Goal: Task Accomplishment & Management: Manage account settings

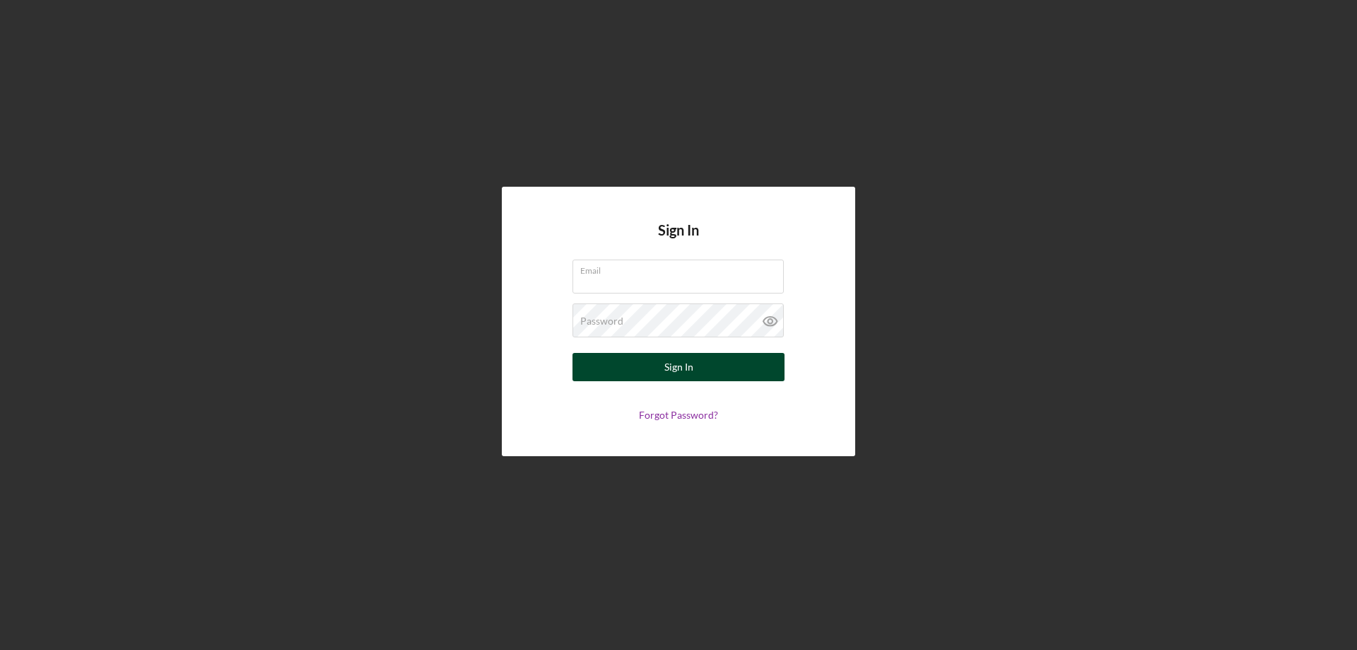
type input "[PERSON_NAME][EMAIL_ADDRESS][PERSON_NAME][DOMAIN_NAME]"
click at [671, 366] on div "Sign In" at bounding box center [678, 367] width 29 height 28
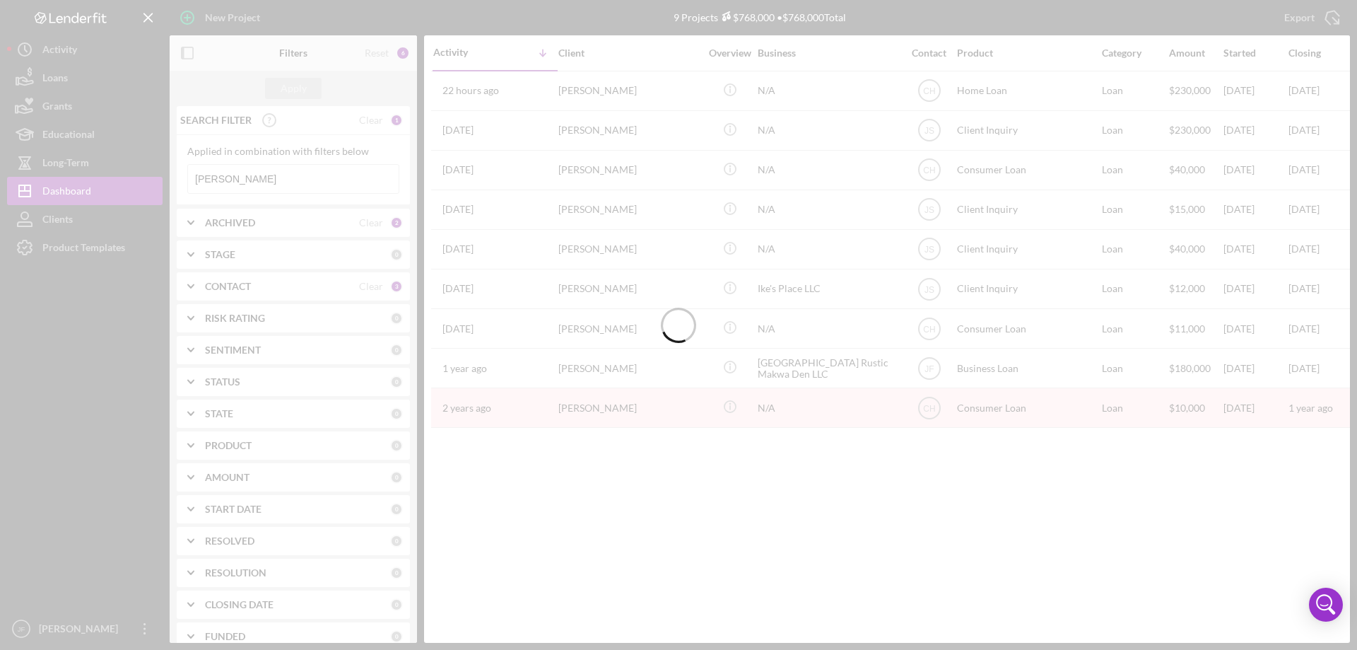
click at [249, 180] on div at bounding box center [678, 325] width 1357 height 650
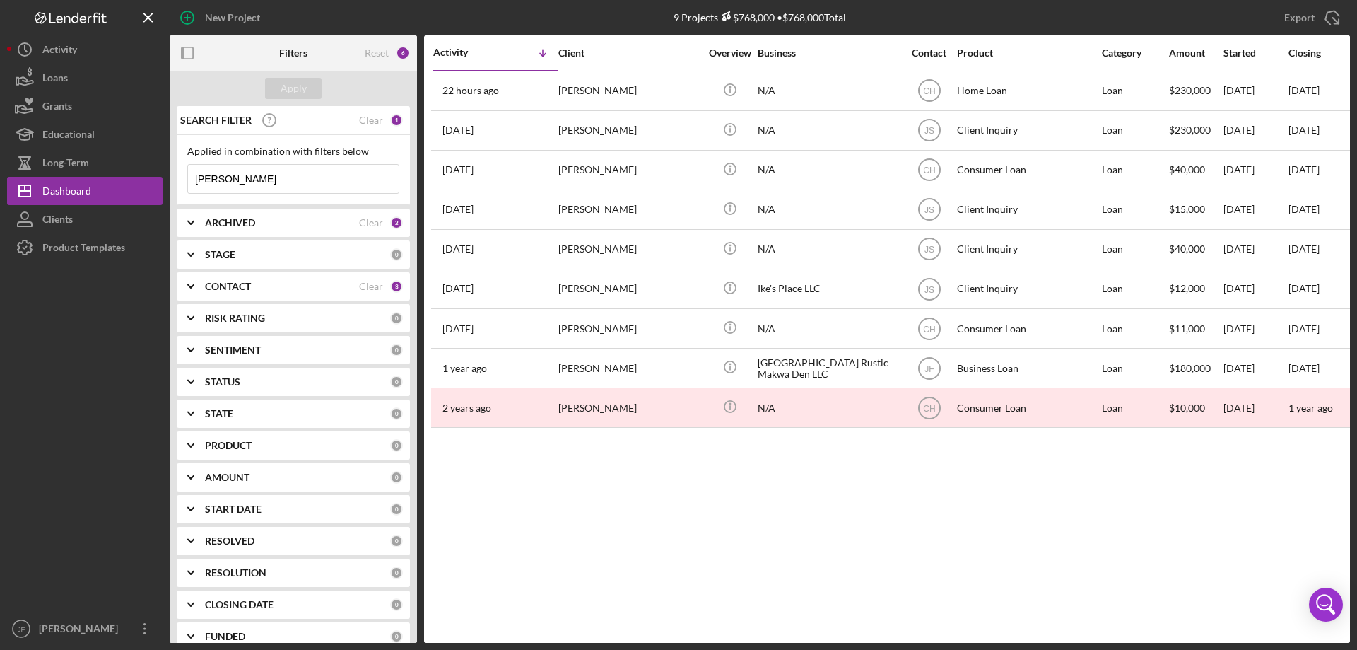
click at [249, 180] on input "[PERSON_NAME]" at bounding box center [293, 179] width 211 height 28
type input "[DATE]"
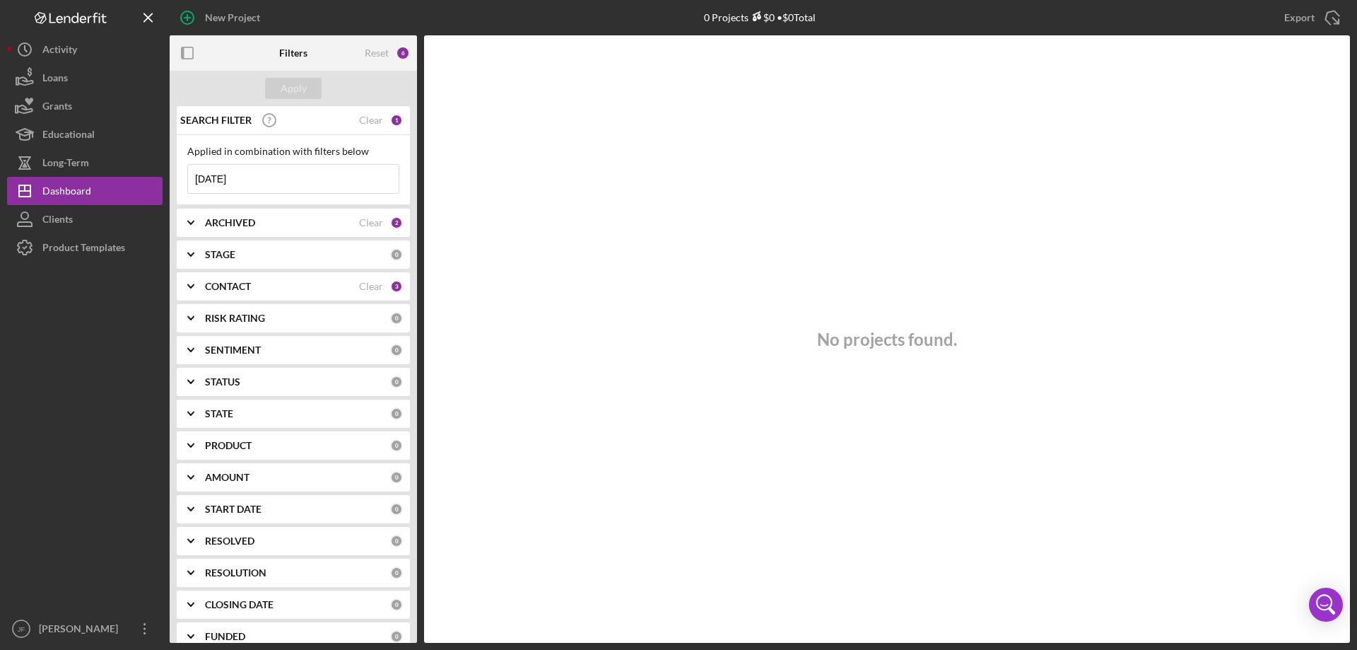
click at [249, 180] on input "[DATE]" at bounding box center [293, 179] width 211 height 28
click at [238, 174] on input at bounding box center [293, 179] width 211 height 28
click at [238, 174] on input "[PERSON_NAME]" at bounding box center [293, 179] width 211 height 28
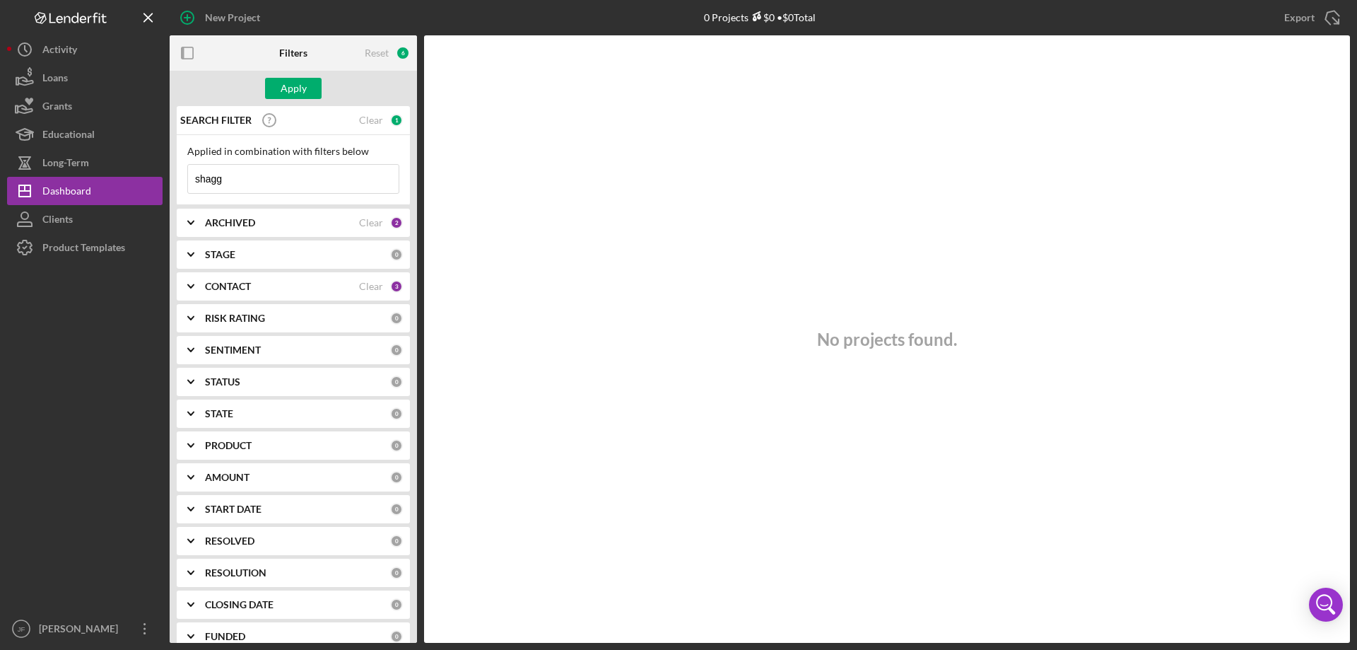
type input "shaggy"
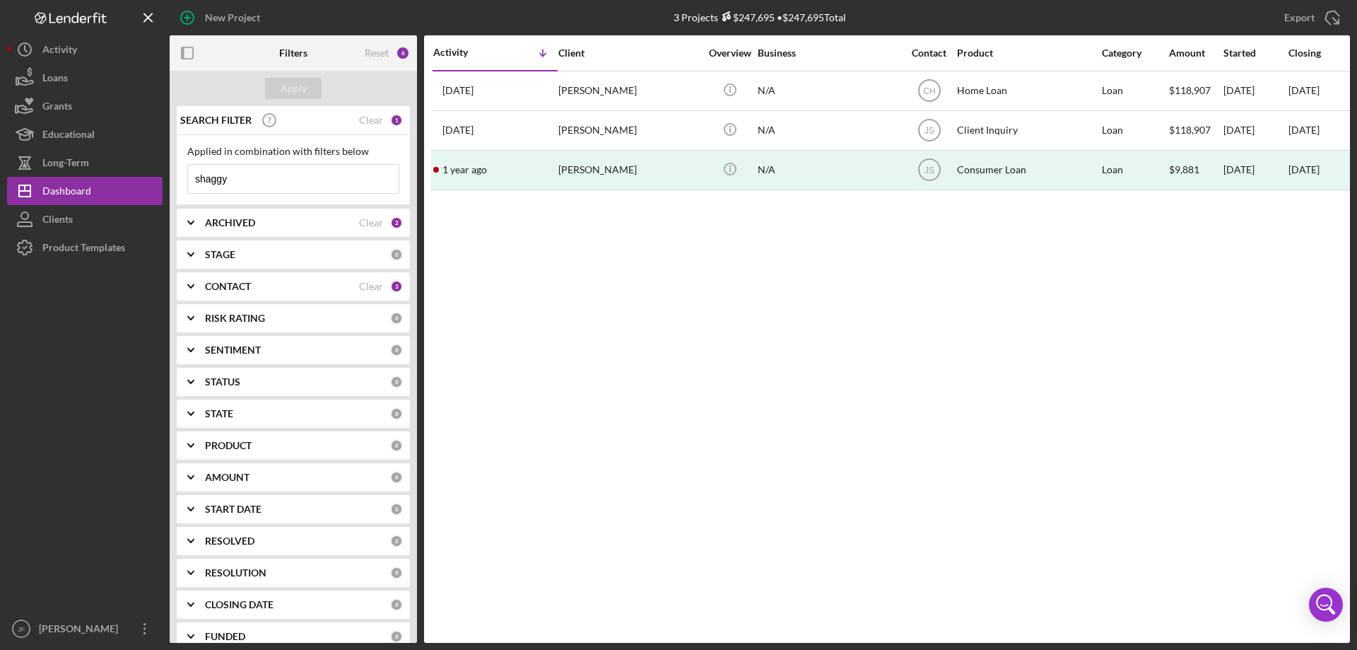
click at [238, 174] on input "shaggy" at bounding box center [293, 179] width 211 height 28
click at [359, 291] on div "Clear" at bounding box center [371, 286] width 24 height 11
click at [390, 288] on div "0" at bounding box center [396, 286] width 13 height 13
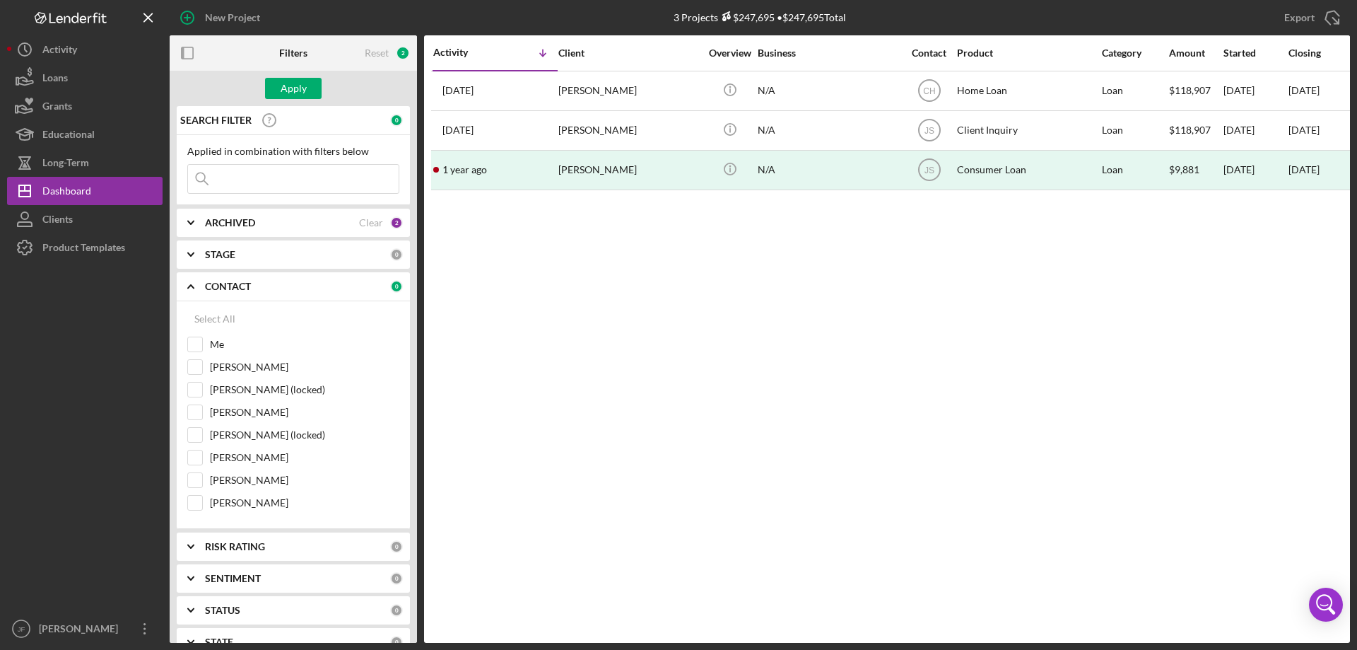
click at [260, 185] on input at bounding box center [293, 179] width 211 height 28
type input "[DATE]"
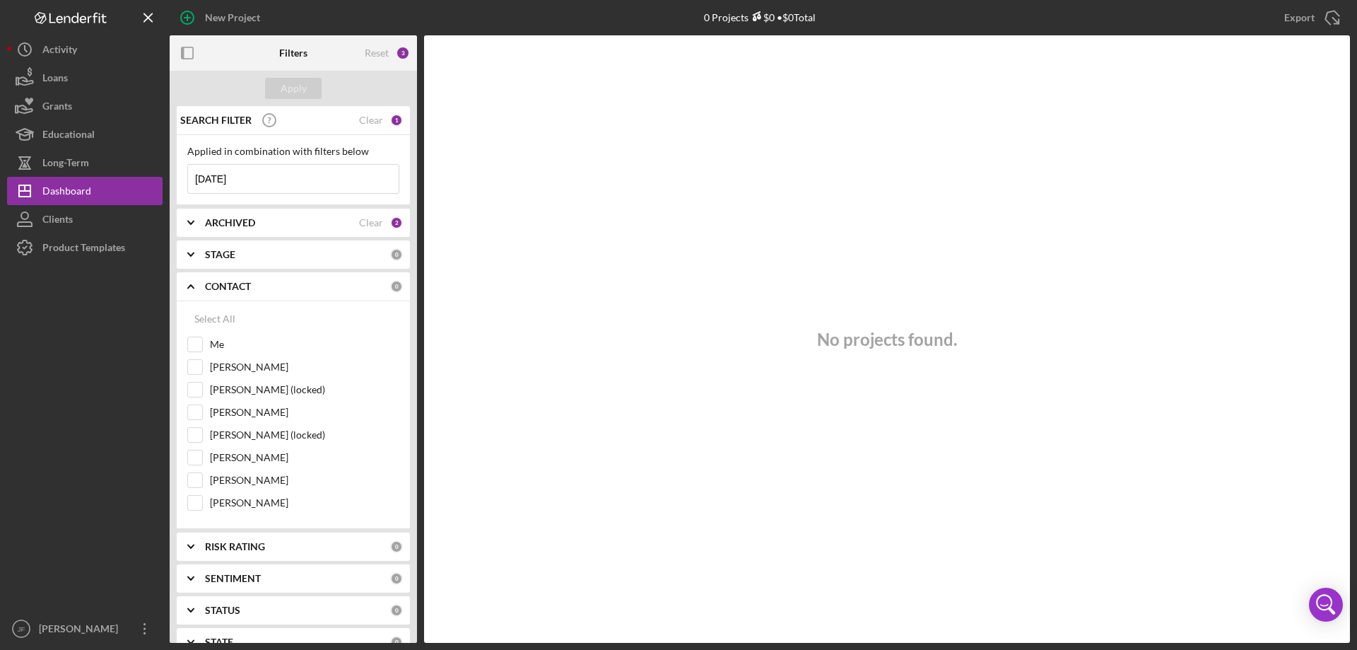
click at [260, 185] on input "[DATE]" at bounding box center [293, 179] width 211 height 28
type input "business"
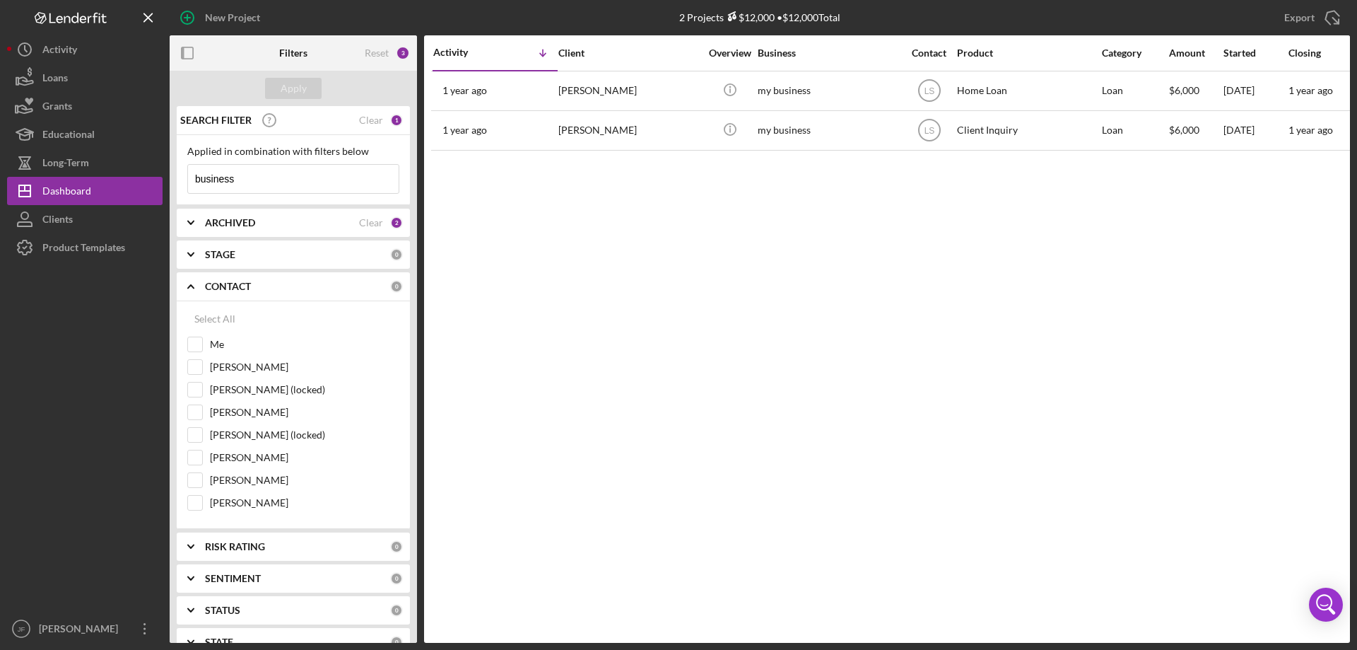
click at [247, 171] on input "business" at bounding box center [293, 179] width 211 height 28
click at [199, 347] on input "Me" at bounding box center [195, 344] width 14 height 14
checkbox input "true"
click at [287, 88] on div "Apply" at bounding box center [294, 88] width 26 height 21
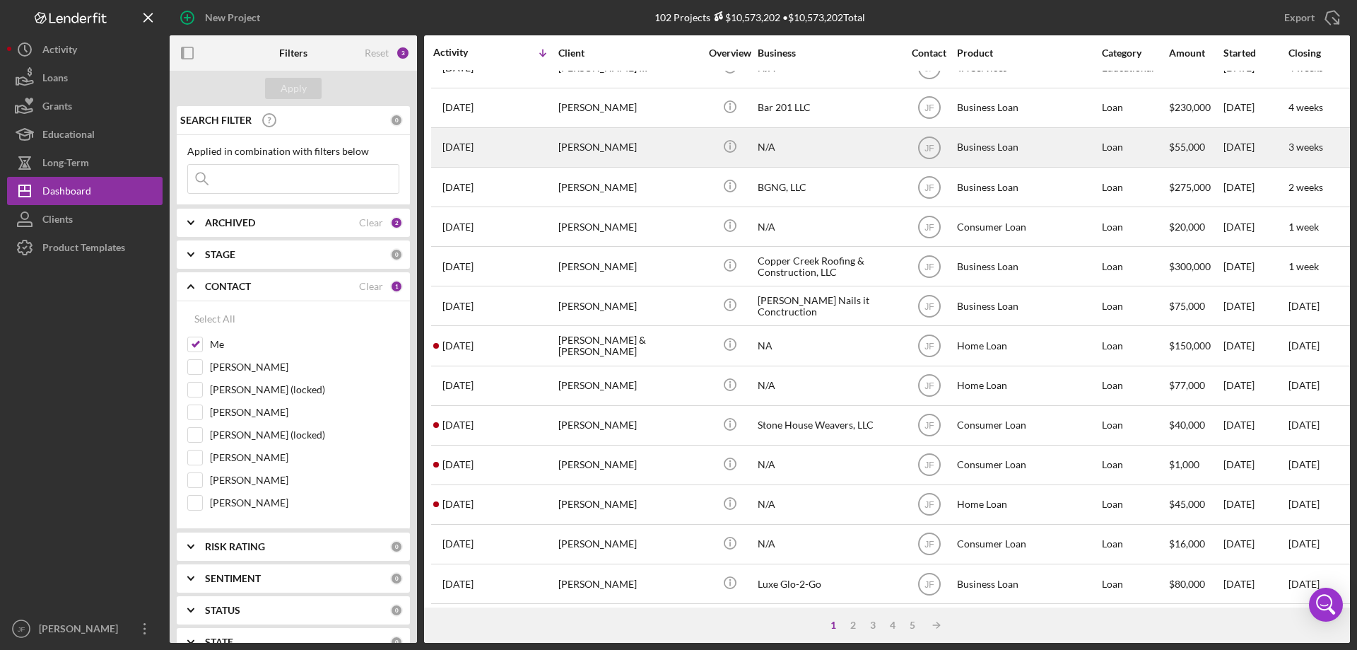
scroll to position [212, 0]
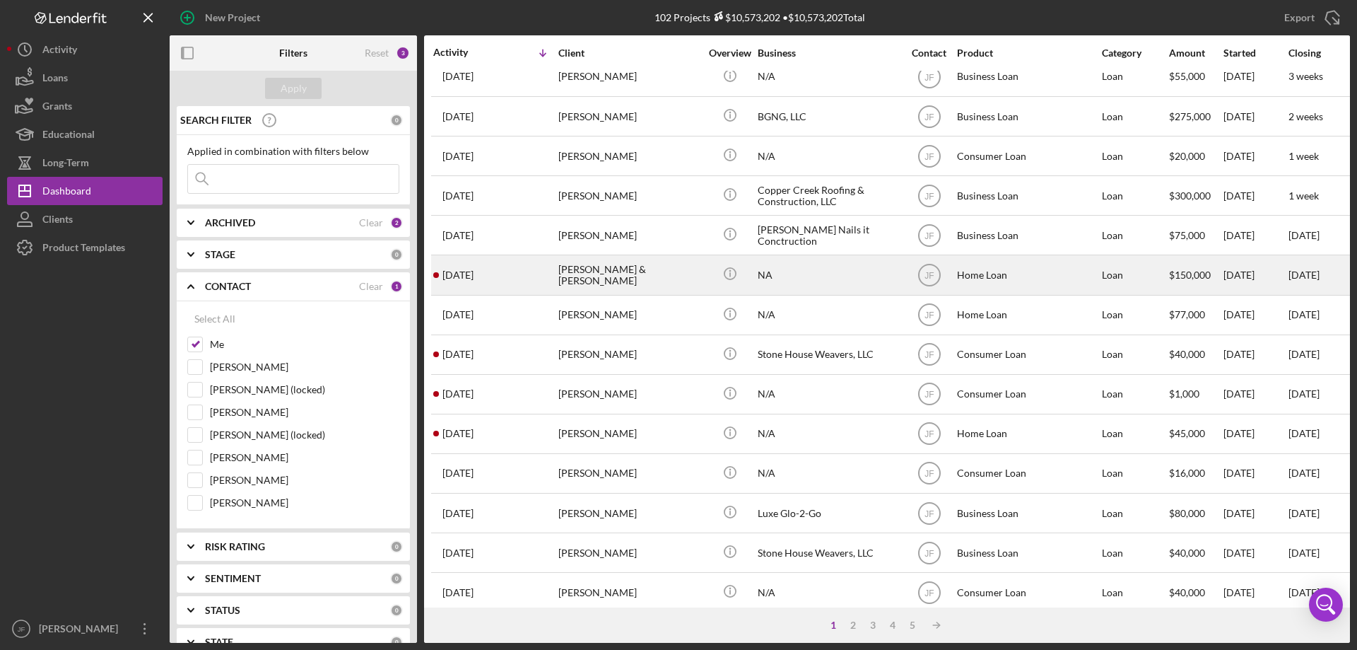
click at [533, 274] on div "[DATE] [PERSON_NAME] & [PERSON_NAME]" at bounding box center [495, 274] width 124 height 37
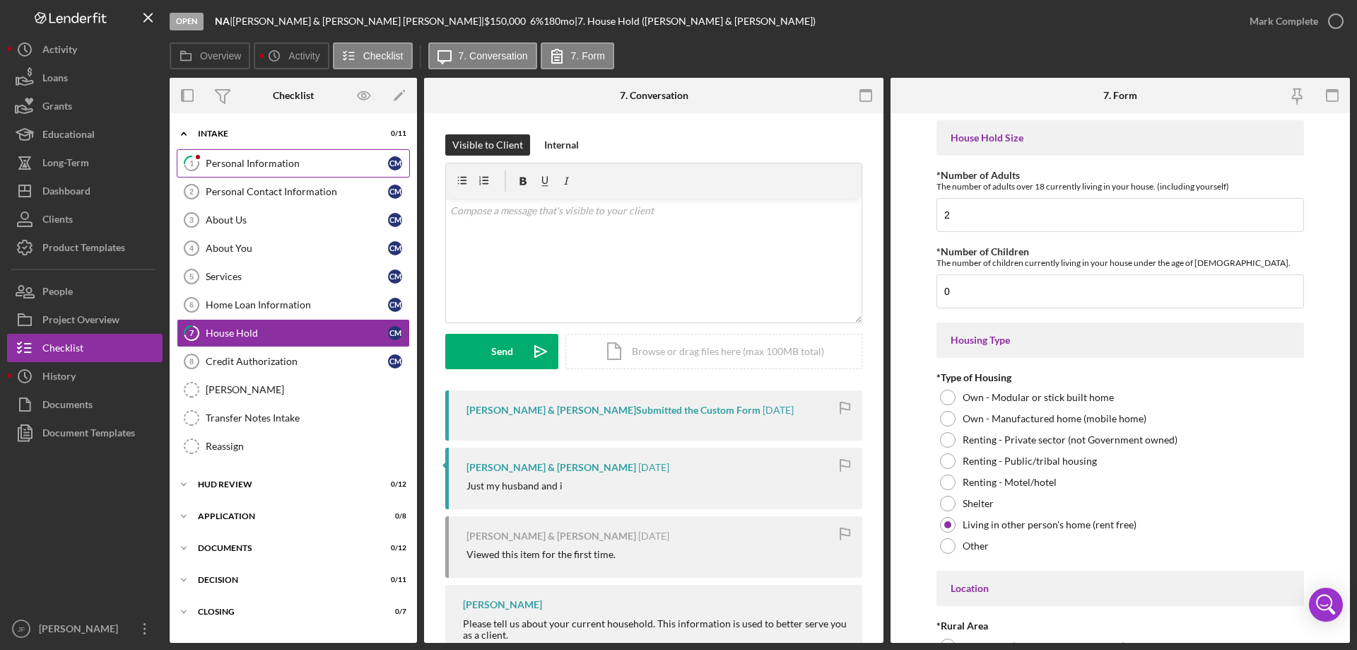
click at [267, 158] on div "Personal Information" at bounding box center [297, 163] width 182 height 11
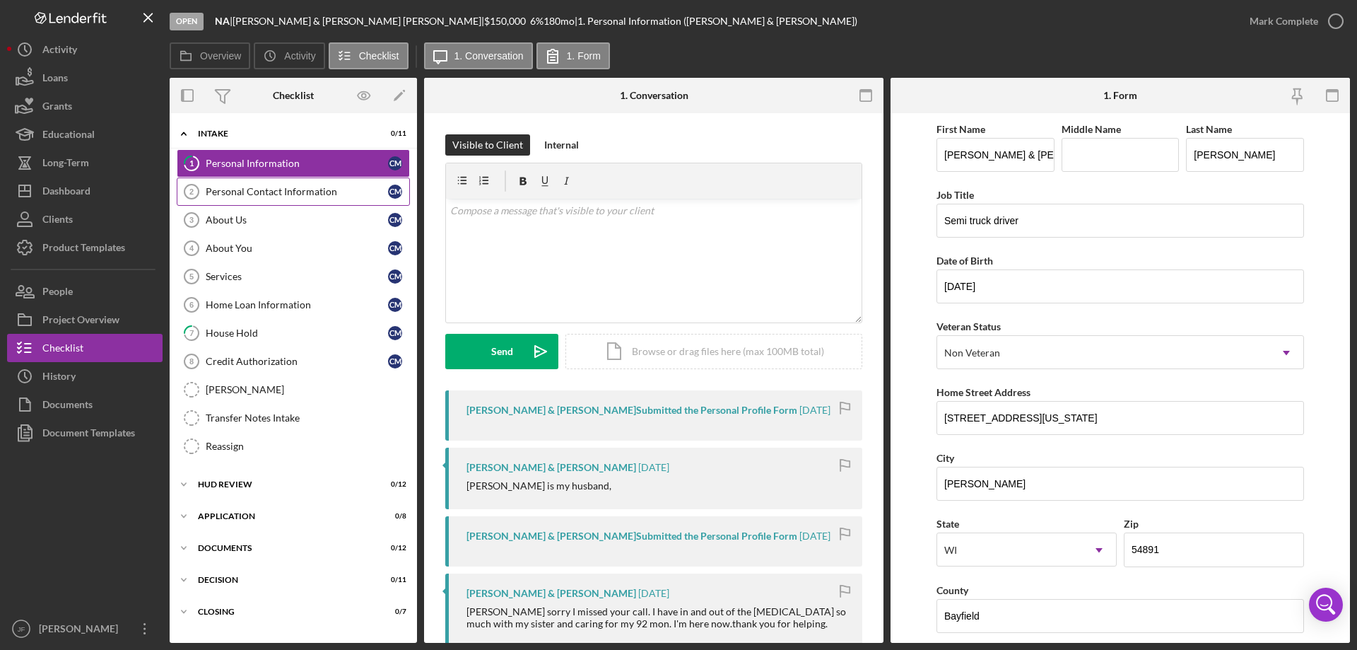
click at [270, 191] on div "Personal Contact Information" at bounding box center [297, 191] width 182 height 11
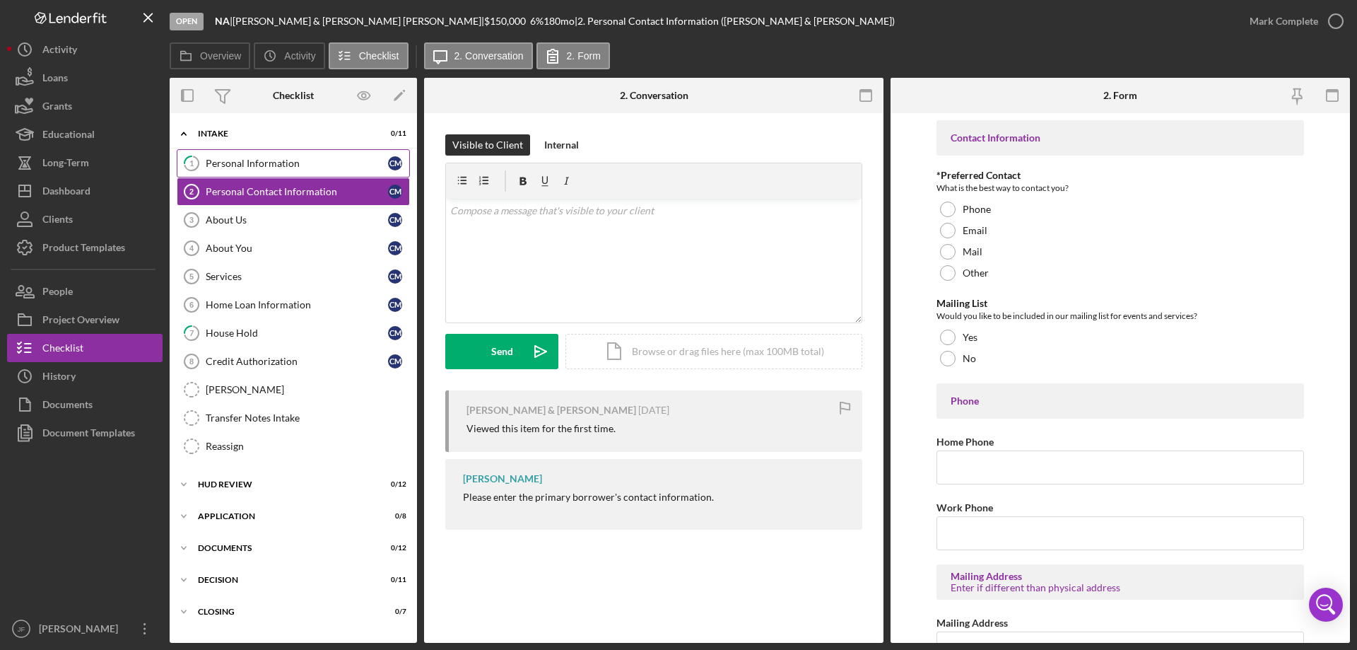
click at [269, 165] on div "Personal Information" at bounding box center [297, 163] width 182 height 11
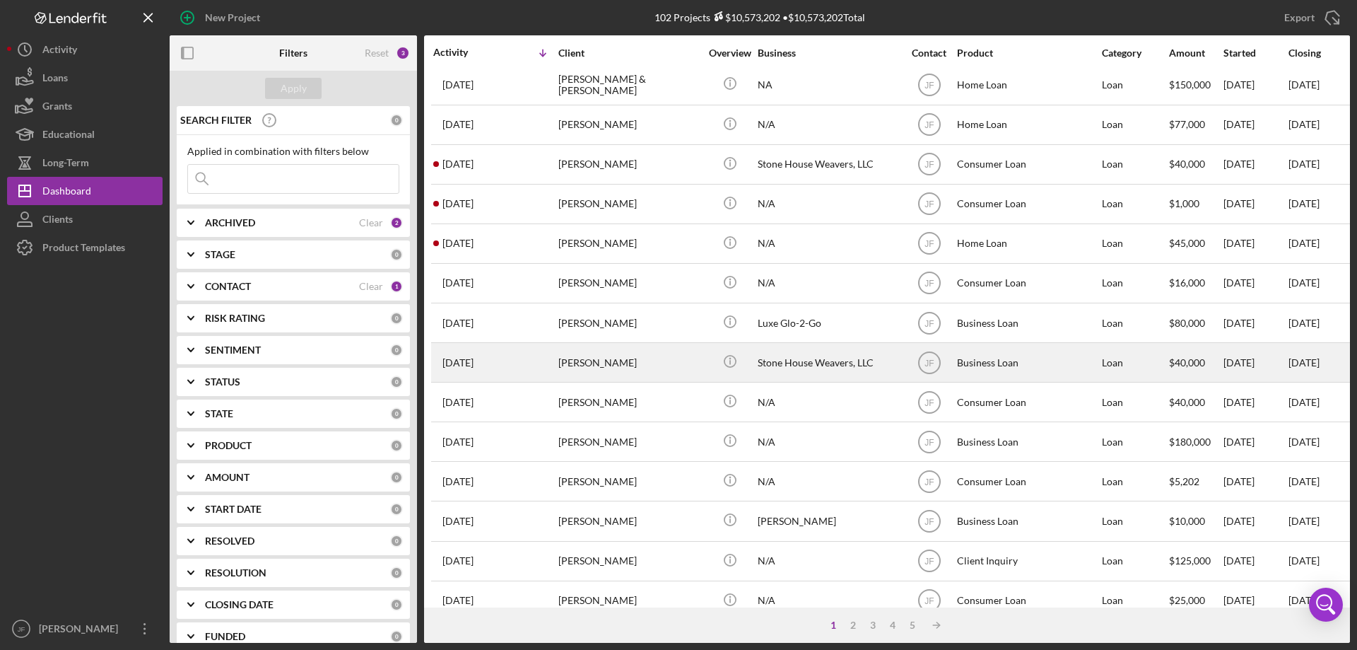
scroll to position [473, 0]
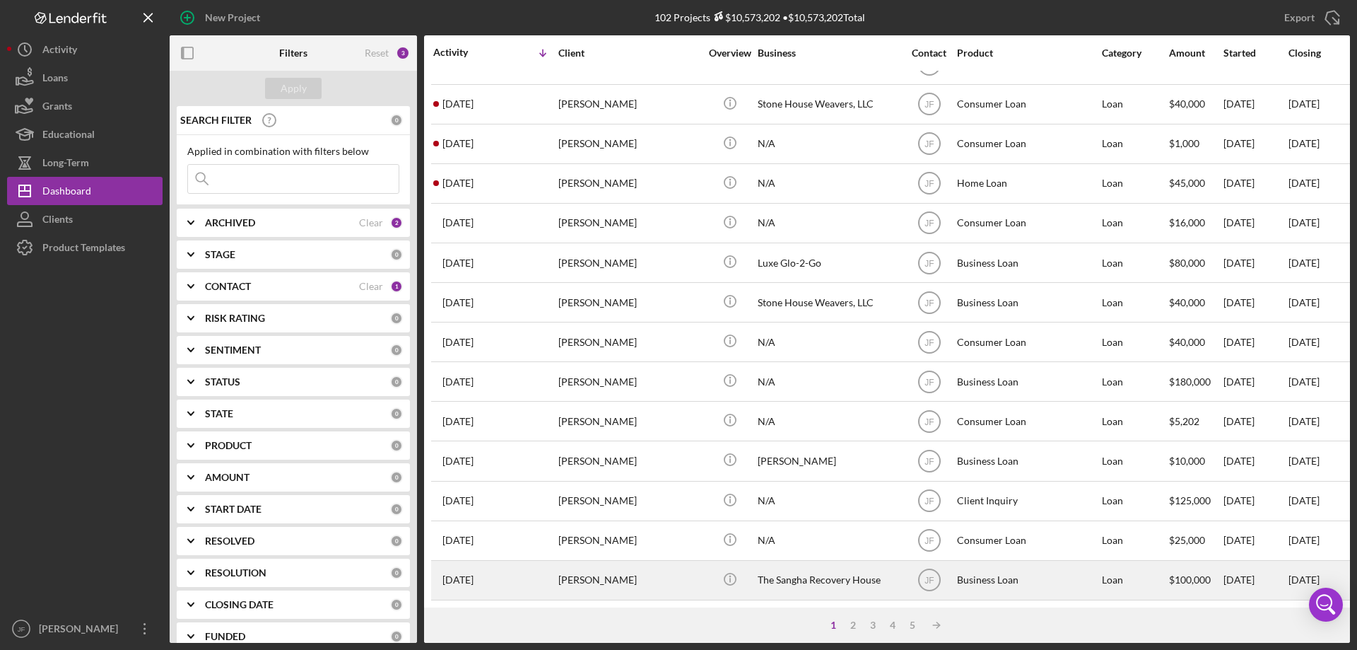
click at [627, 563] on div "[PERSON_NAME]" at bounding box center [628, 579] width 141 height 37
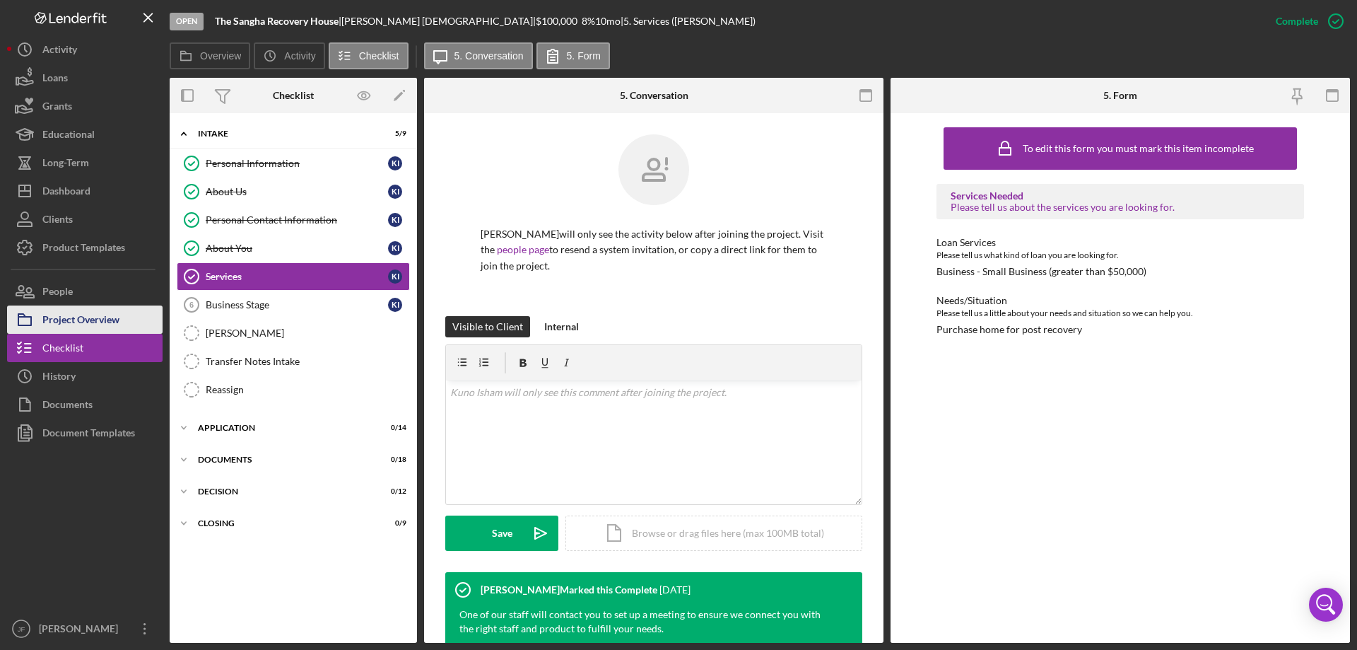
click at [129, 315] on button "Project Overview" at bounding box center [85, 319] width 156 height 28
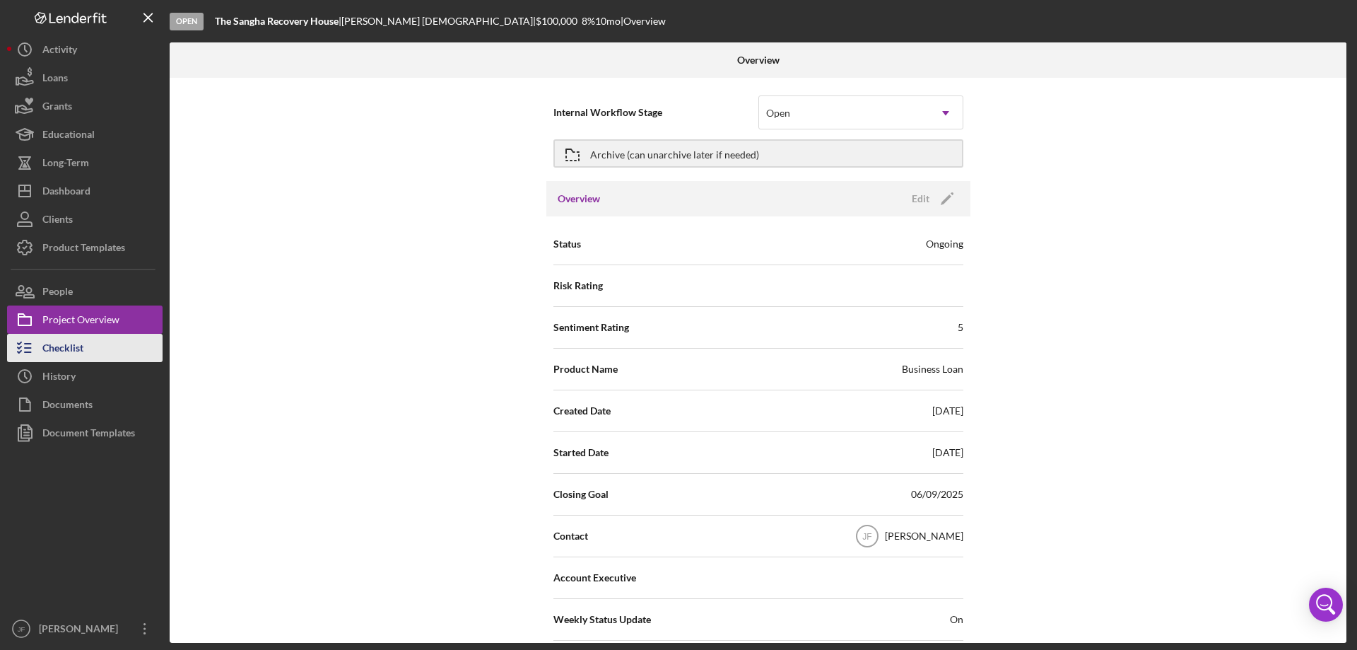
click at [112, 346] on button "Checklist" at bounding box center [85, 348] width 156 height 28
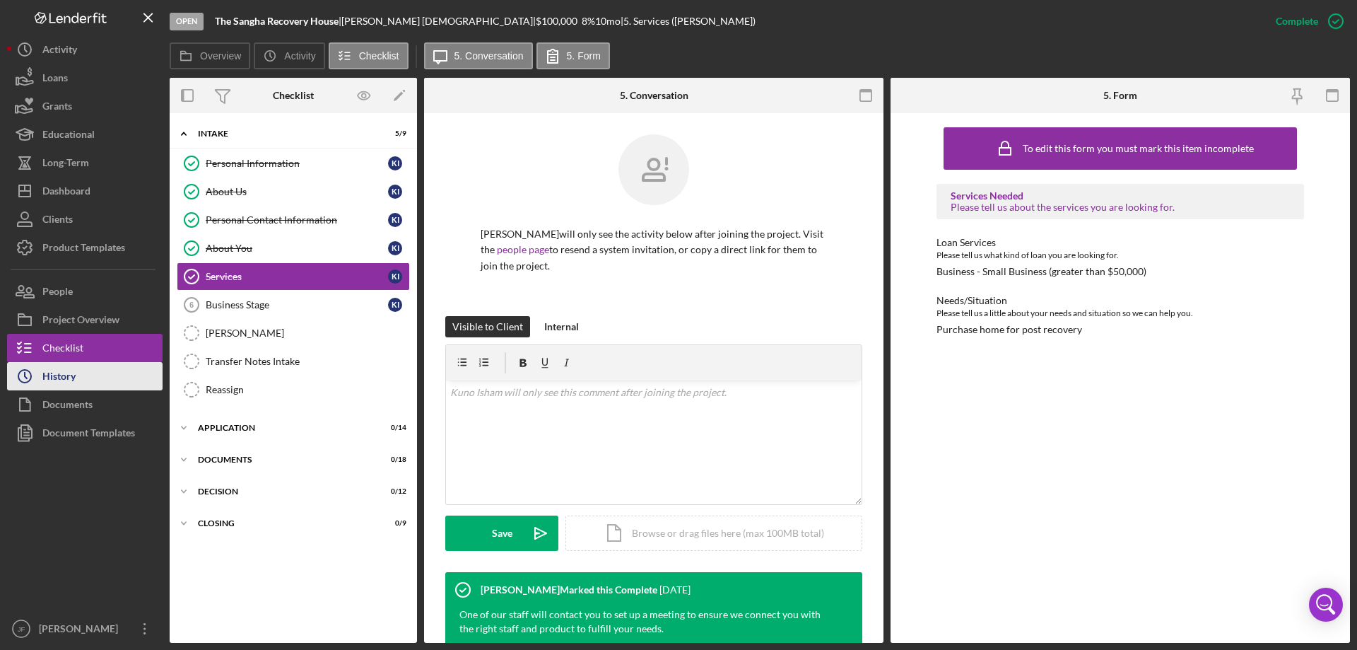
click at [118, 373] on button "Icon/History History" at bounding box center [85, 376] width 156 height 28
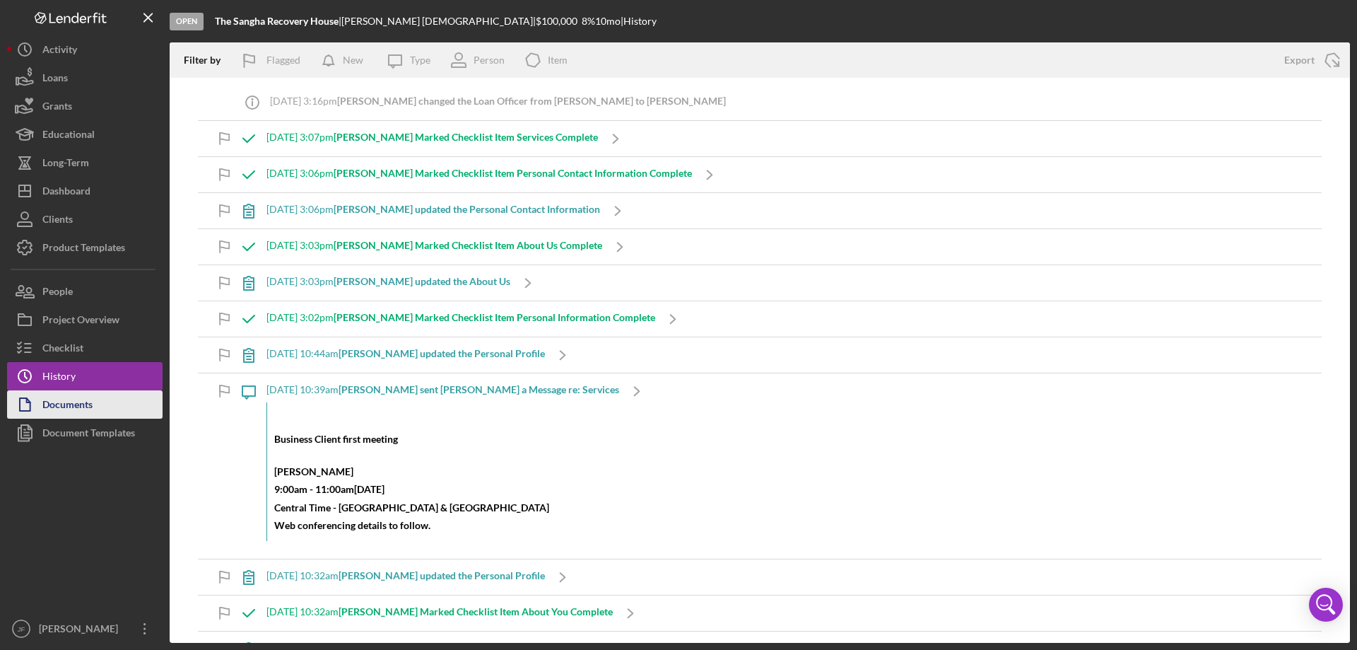
click at [122, 409] on button "Documents" at bounding box center [85, 404] width 156 height 28
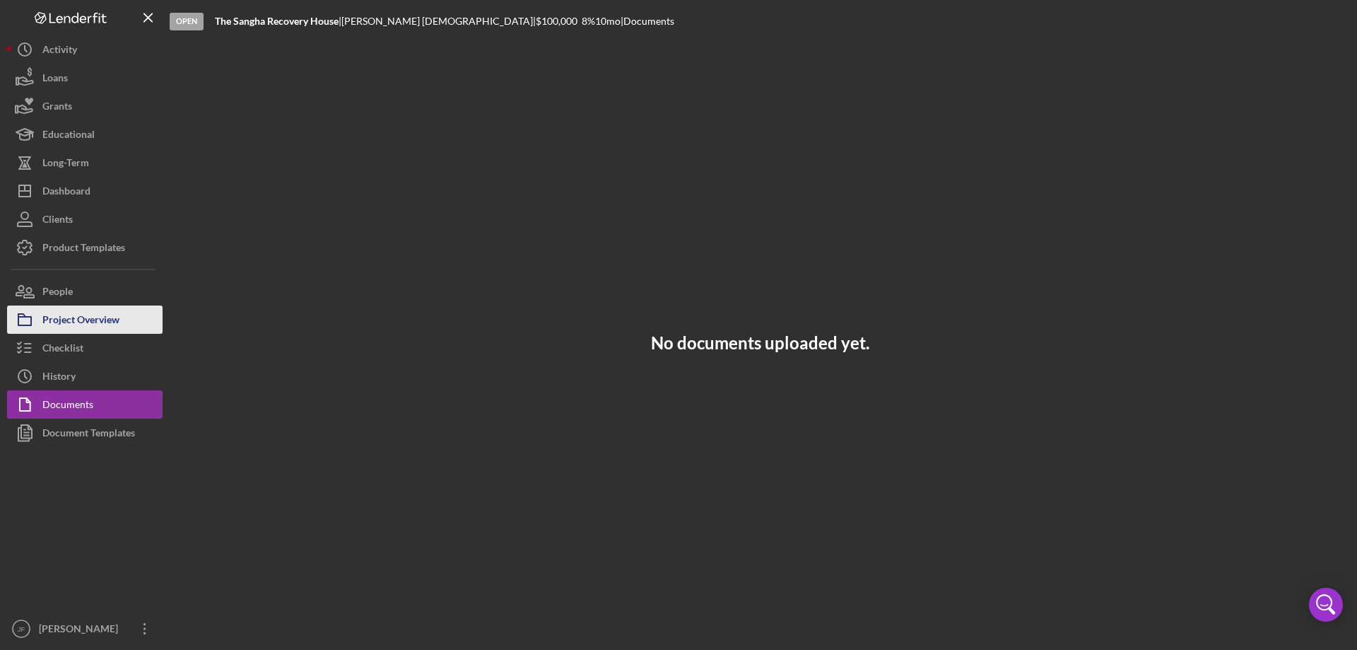
click at [108, 325] on div "Project Overview" at bounding box center [80, 321] width 77 height 32
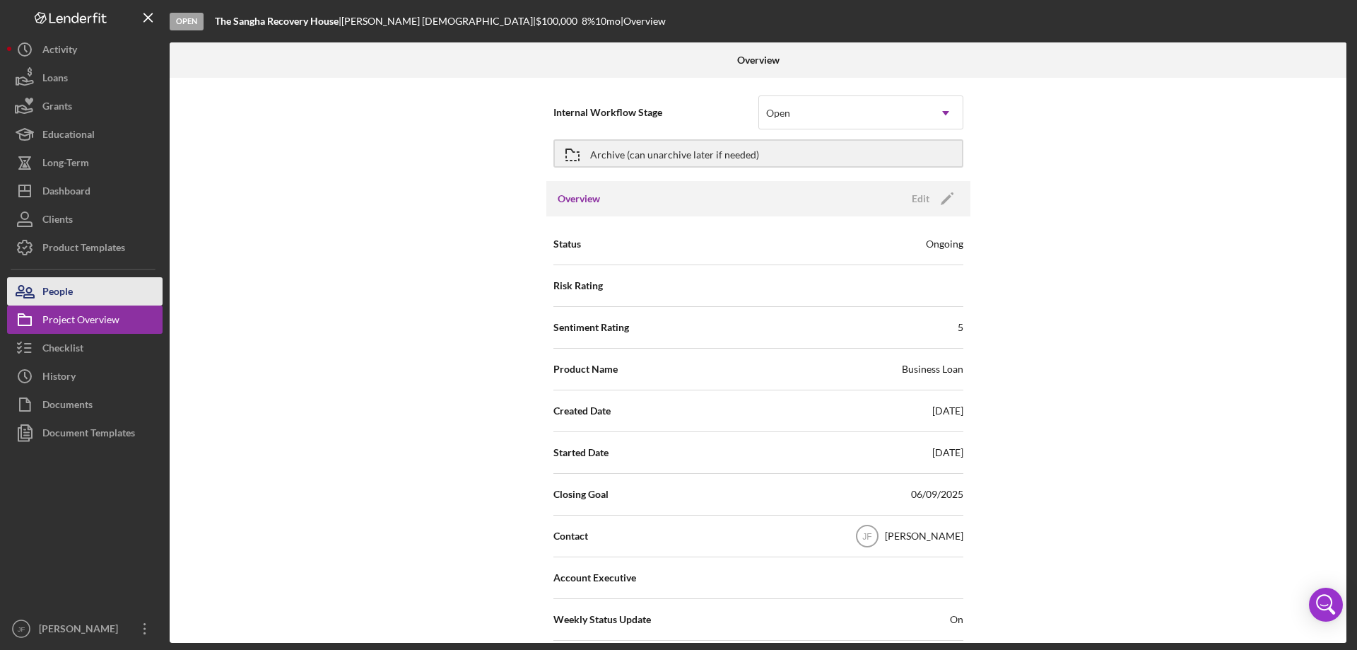
click at [110, 297] on button "People" at bounding box center [85, 291] width 156 height 28
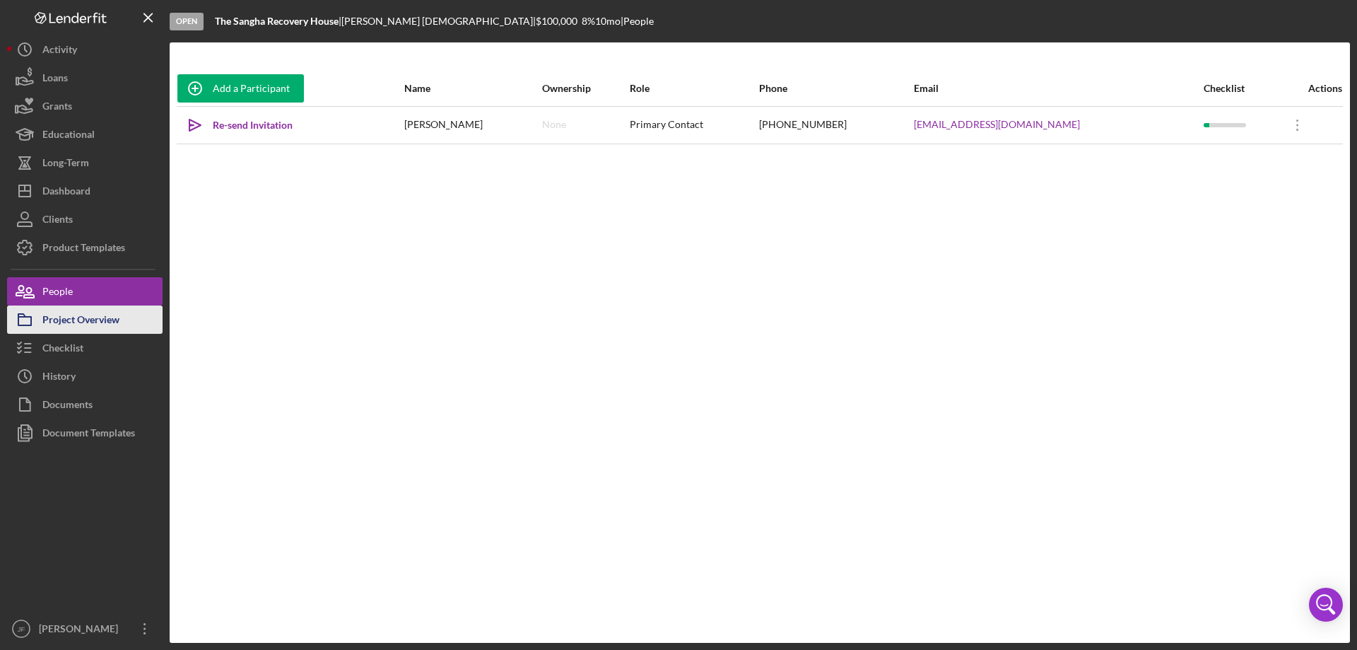
click at [115, 323] on div "Project Overview" at bounding box center [80, 321] width 77 height 32
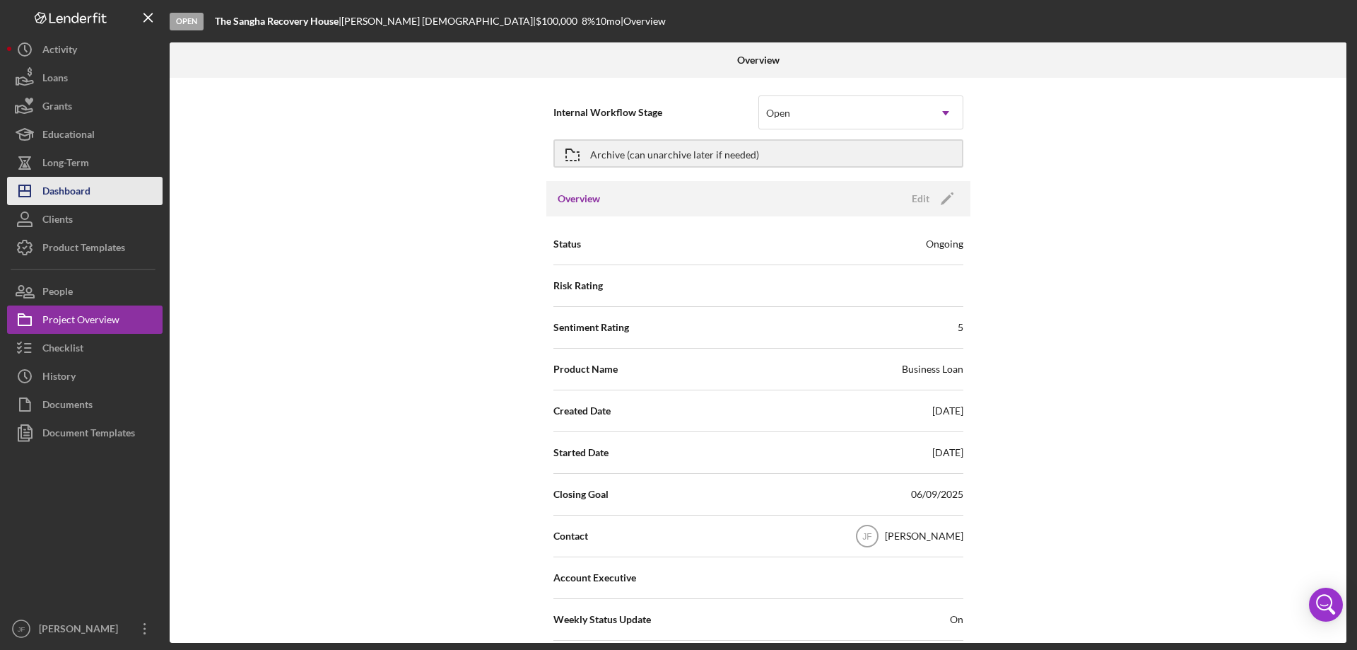
click at [106, 193] on button "Icon/Dashboard Dashboard" at bounding box center [85, 191] width 156 height 28
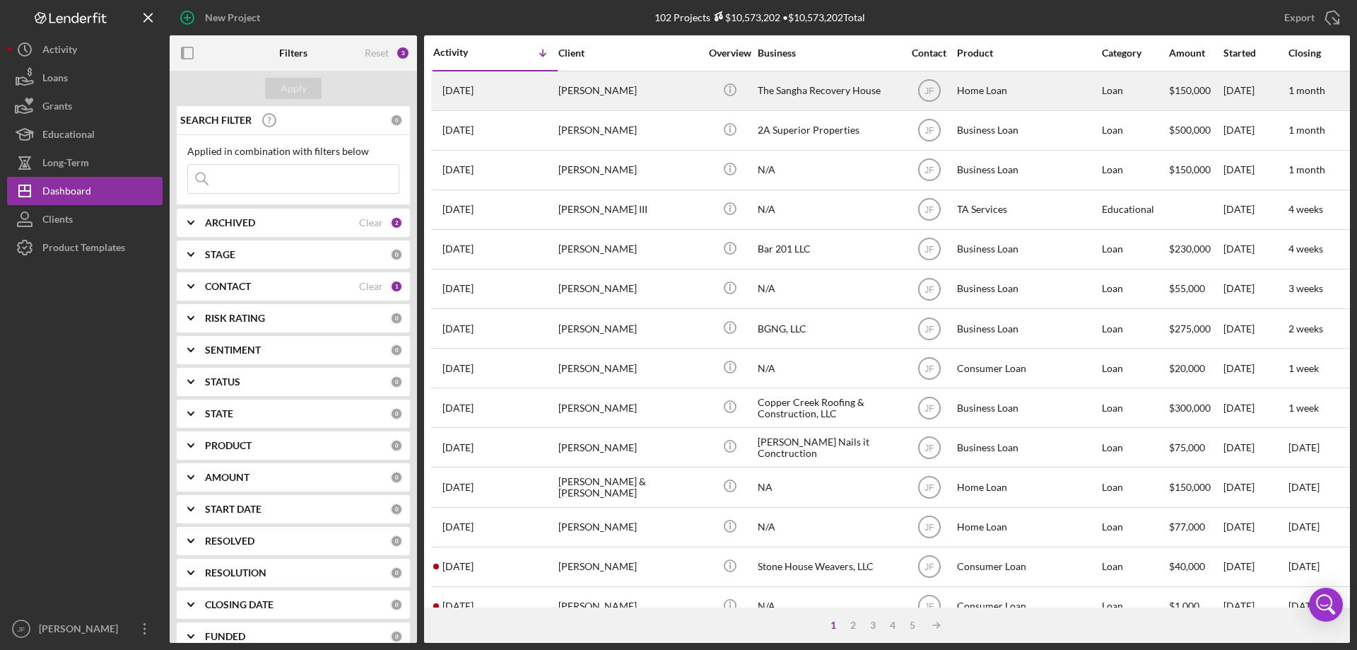
click at [647, 100] on div "[PERSON_NAME]" at bounding box center [628, 90] width 141 height 37
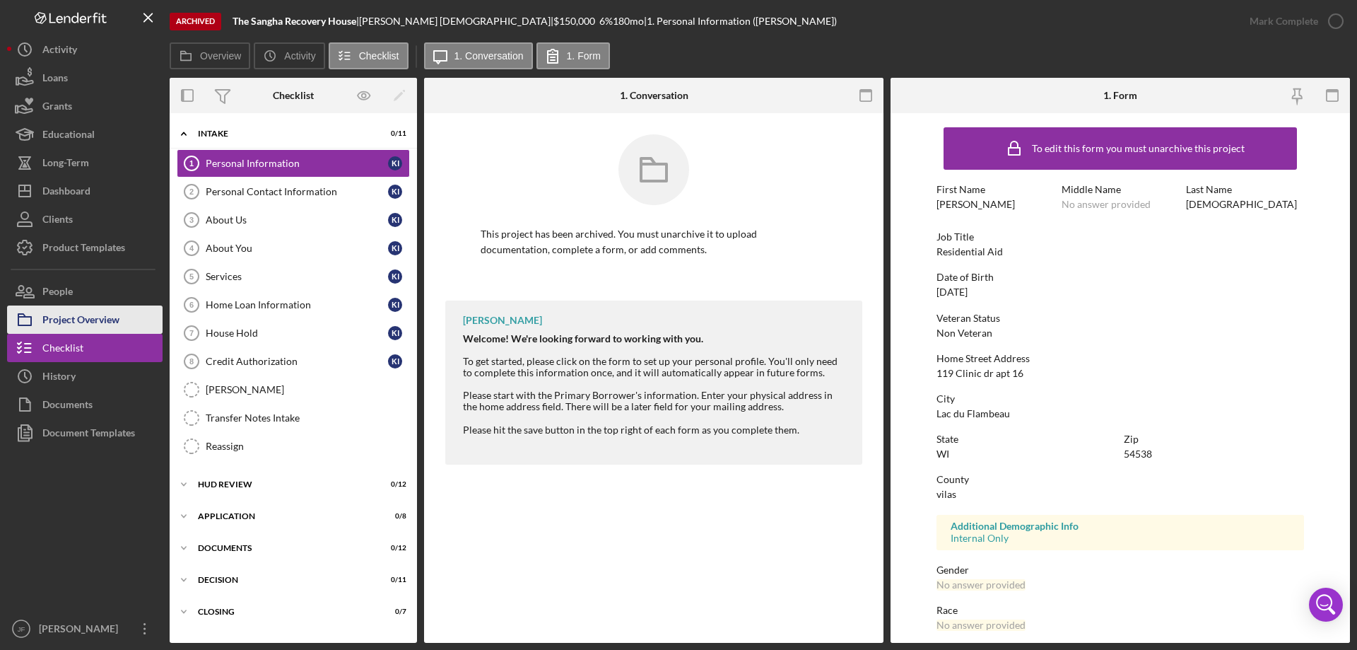
click at [99, 322] on div "Project Overview" at bounding box center [80, 321] width 77 height 32
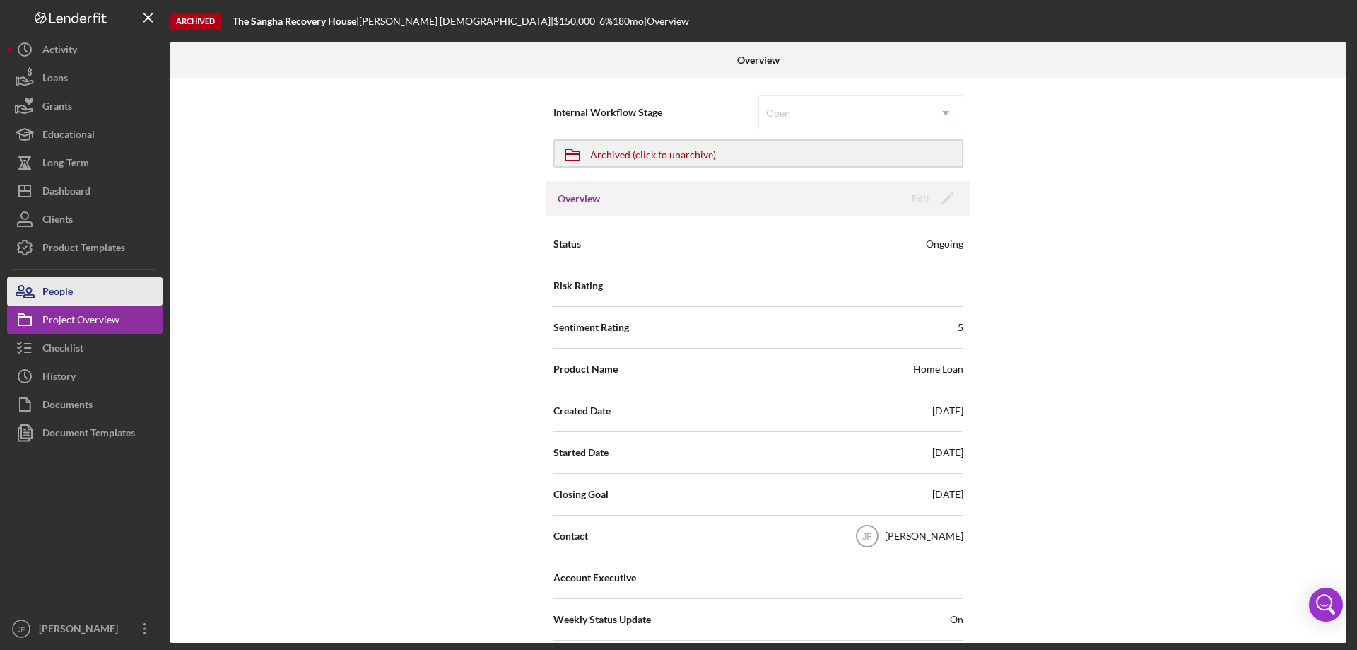
click at [117, 294] on button "People" at bounding box center [85, 291] width 156 height 28
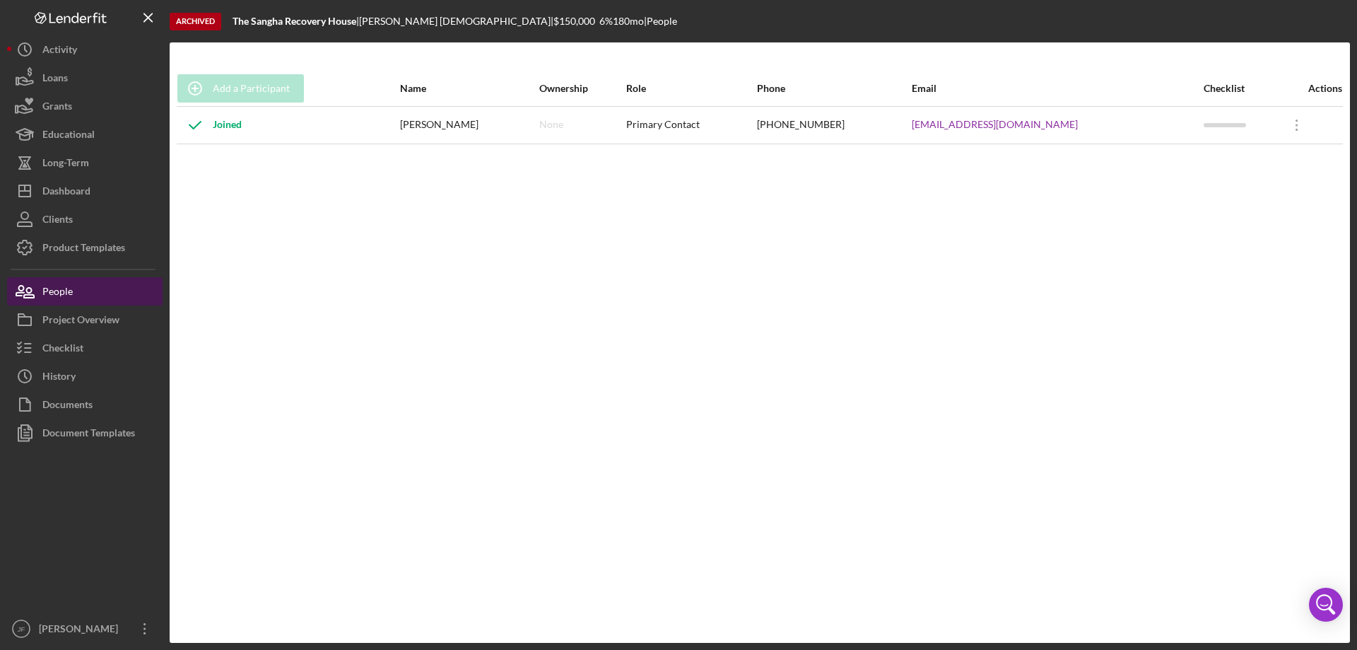
click at [93, 293] on button "People" at bounding box center [85, 291] width 156 height 28
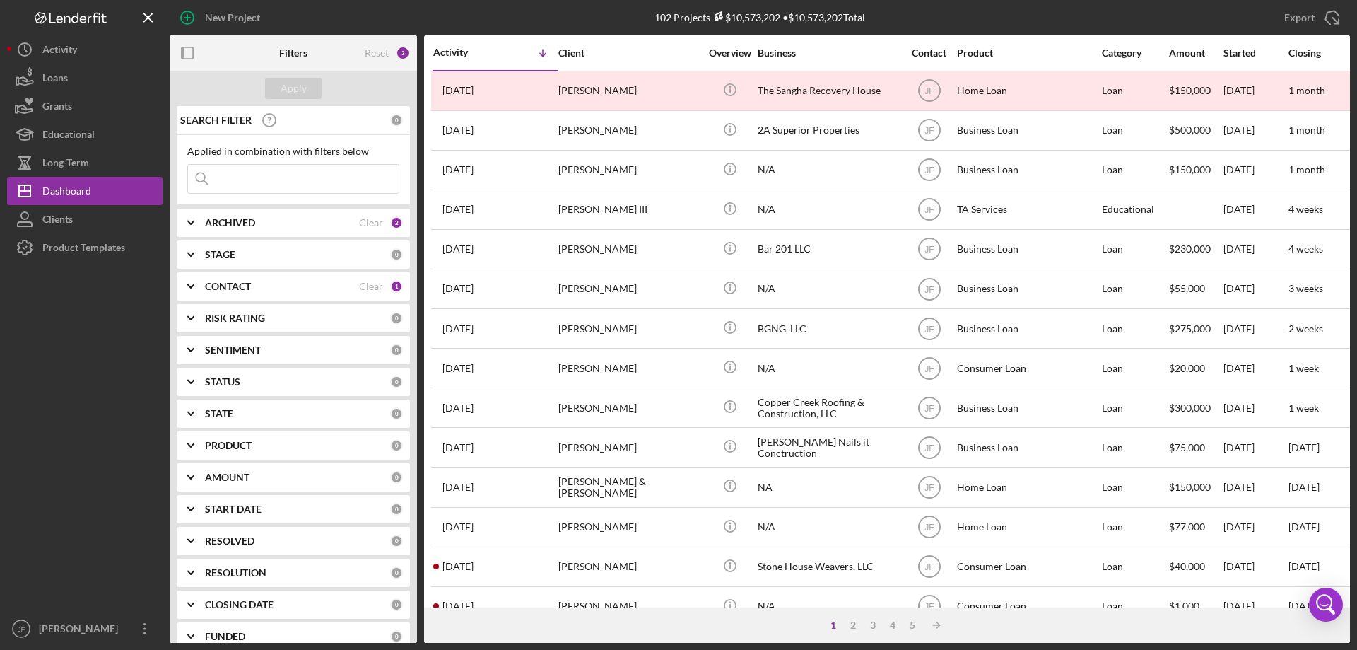
click at [266, 171] on input at bounding box center [293, 179] width 211 height 28
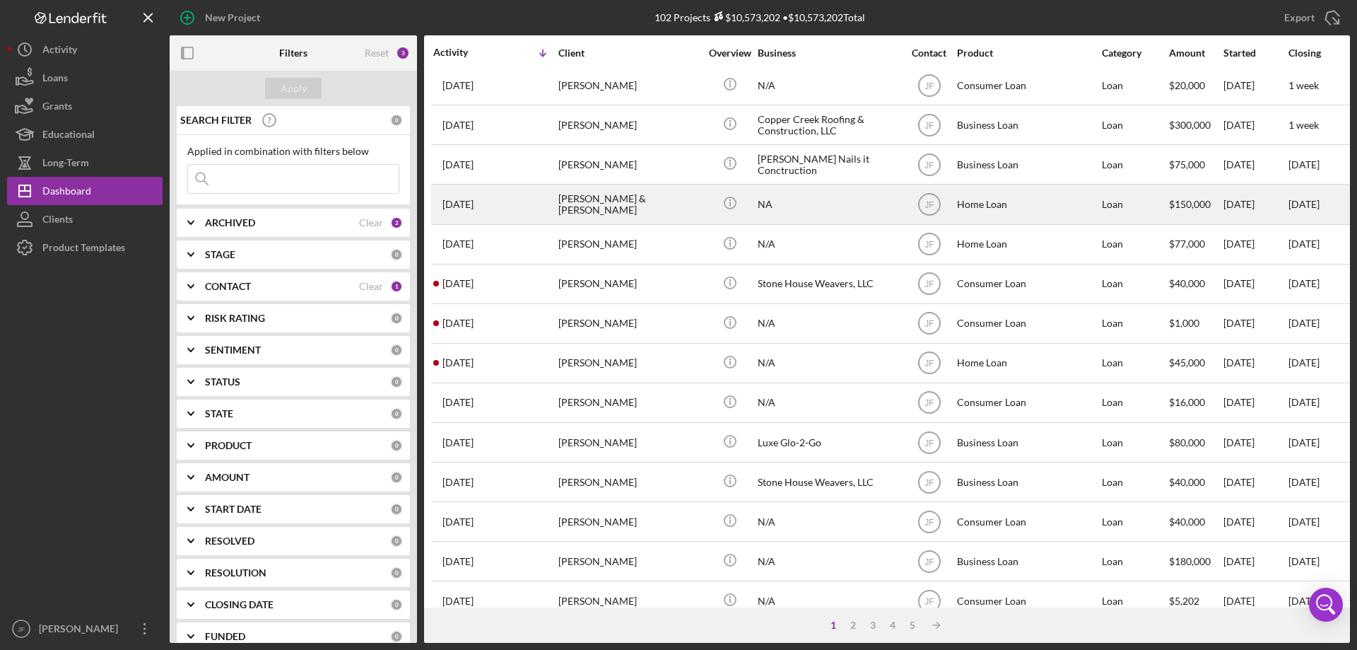
scroll to position [473, 0]
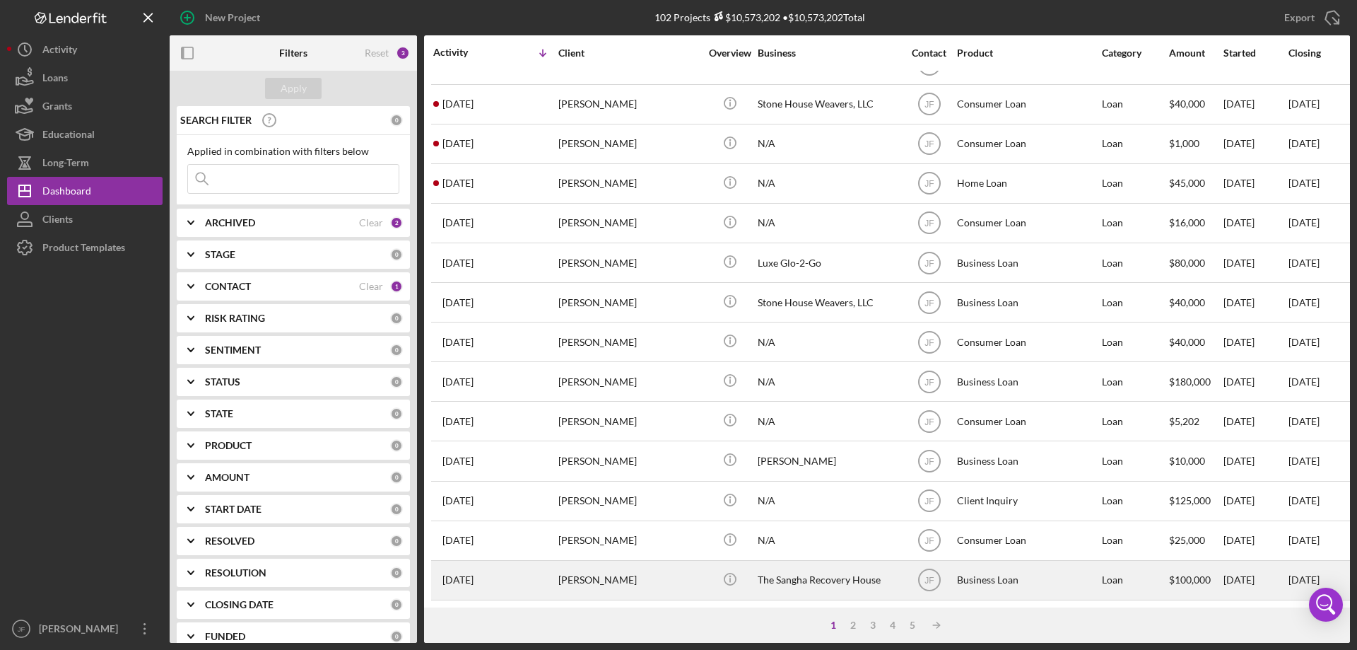
click at [676, 578] on div "[PERSON_NAME]" at bounding box center [628, 579] width 141 height 37
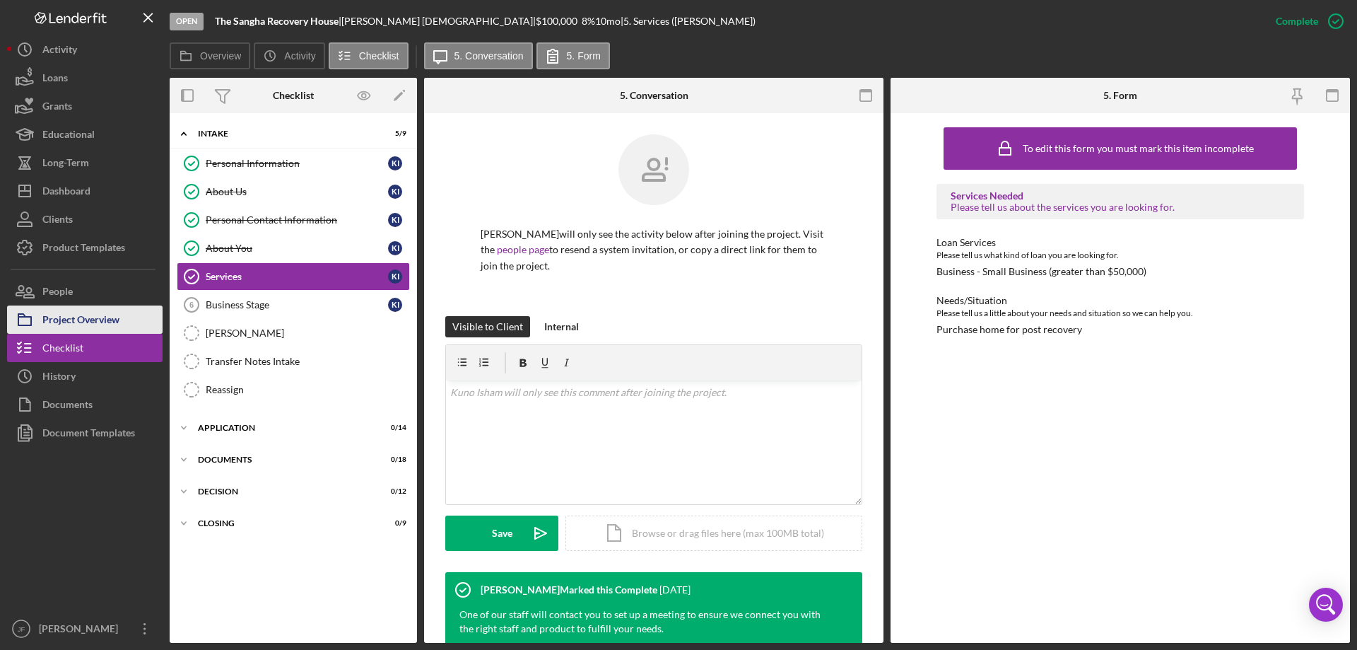
click at [80, 319] on div "Project Overview" at bounding box center [80, 321] width 77 height 32
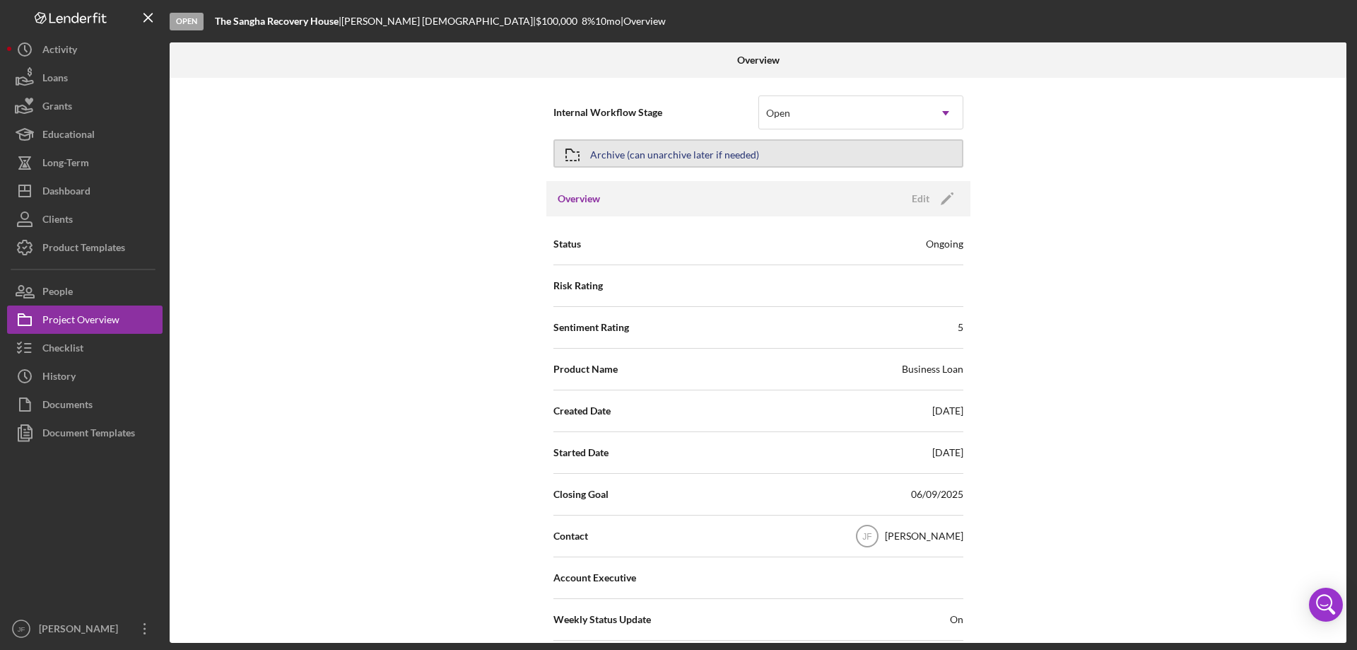
click at [699, 156] on div "Archive (can unarchive later if needed)" at bounding box center [674, 153] width 169 height 25
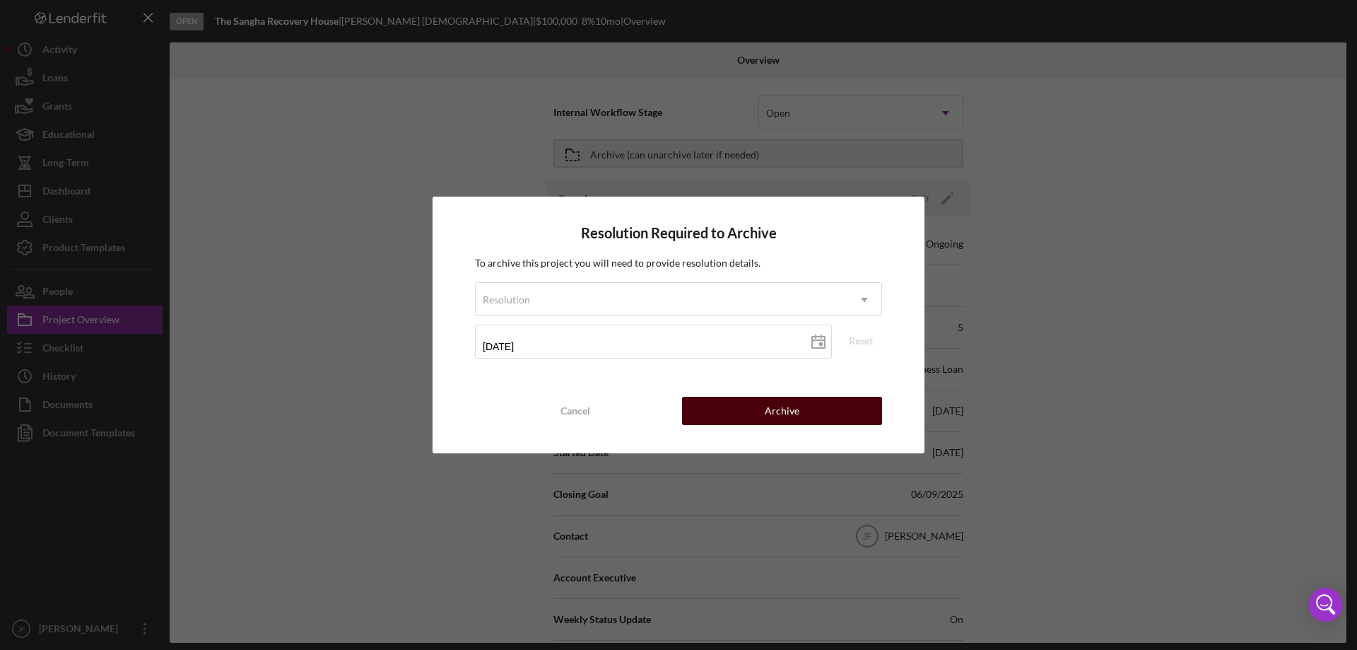
click at [780, 404] on div "Archive" at bounding box center [782, 411] width 35 height 28
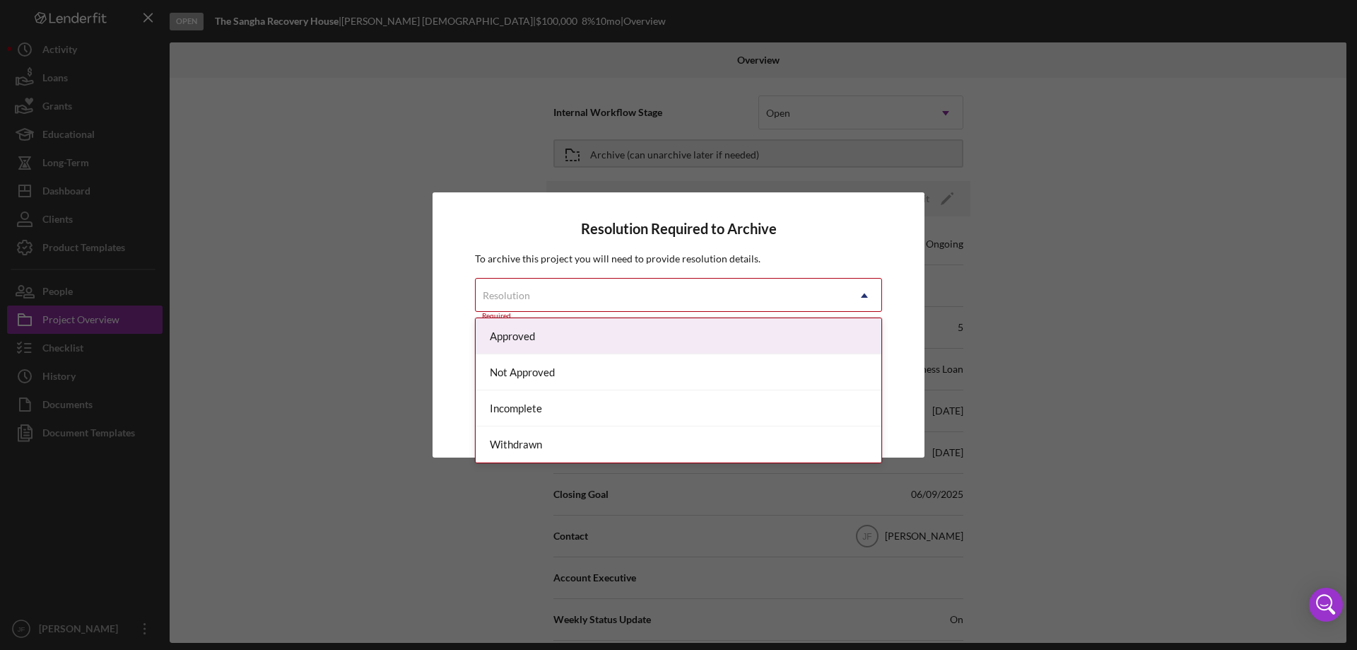
click at [648, 295] on div "Resolution" at bounding box center [662, 295] width 372 height 33
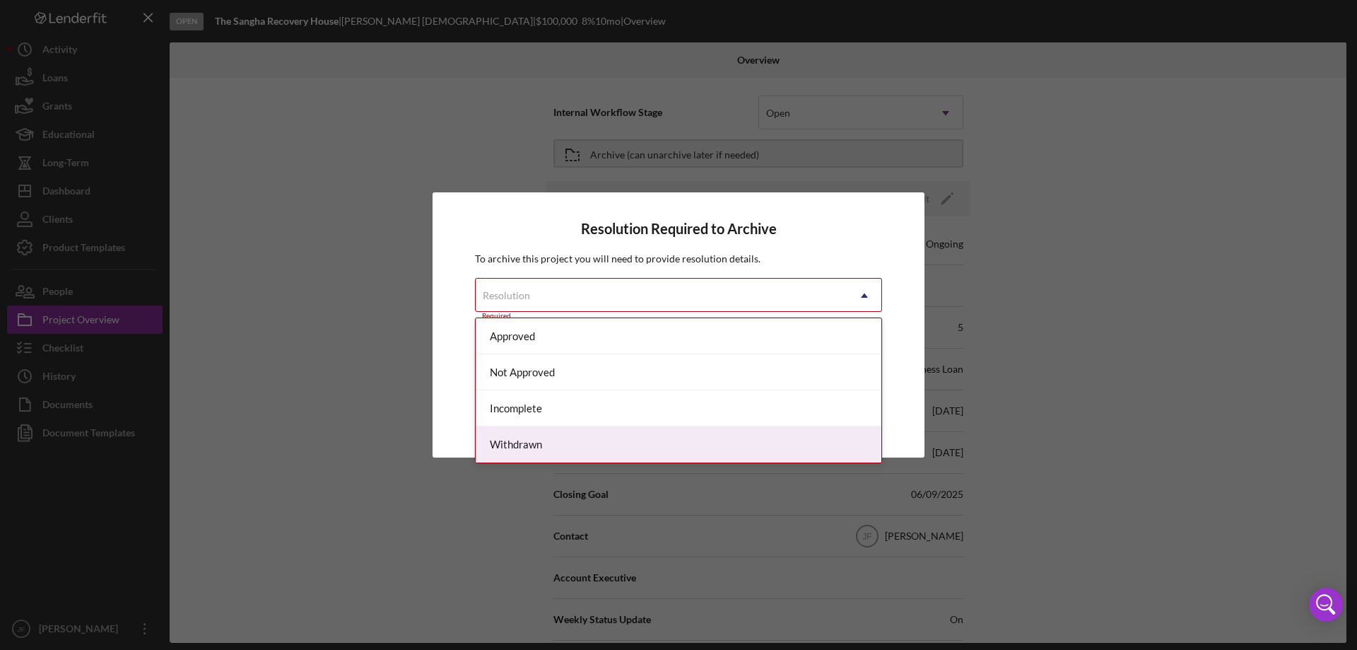
click at [596, 441] on div "Withdrawn" at bounding box center [679, 444] width 406 height 36
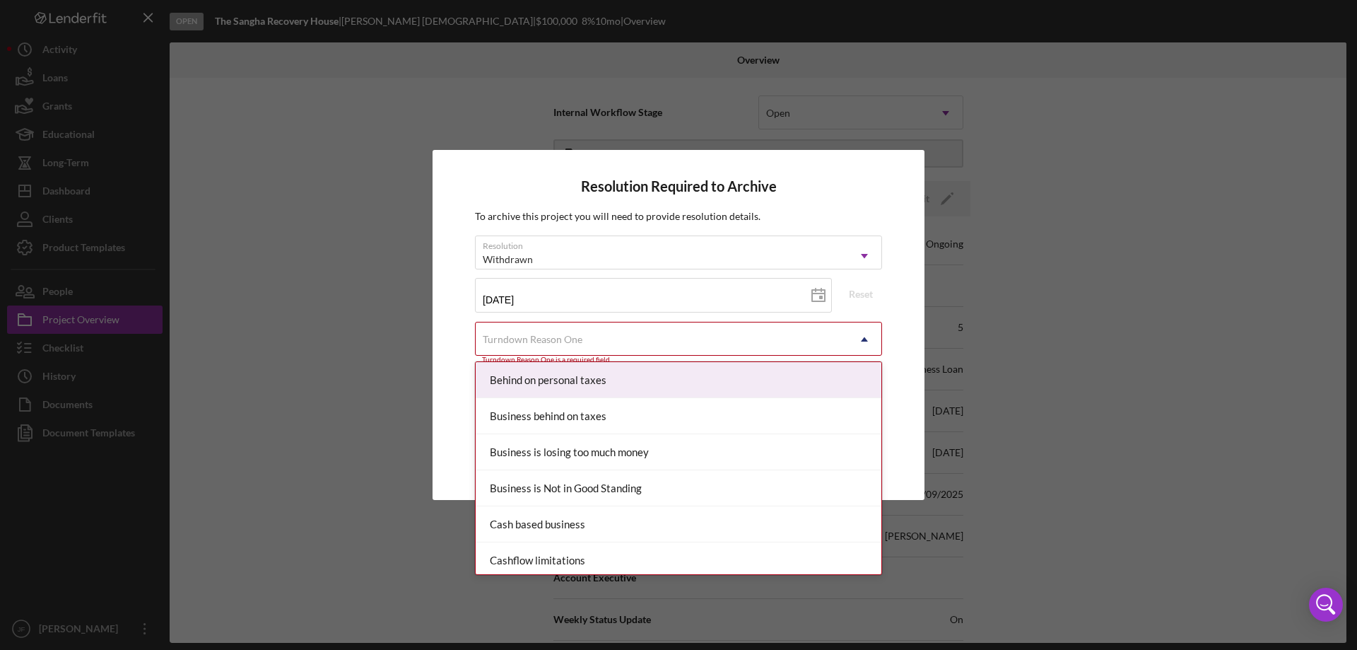
click at [628, 338] on div "Turndown Reason One" at bounding box center [662, 339] width 372 height 33
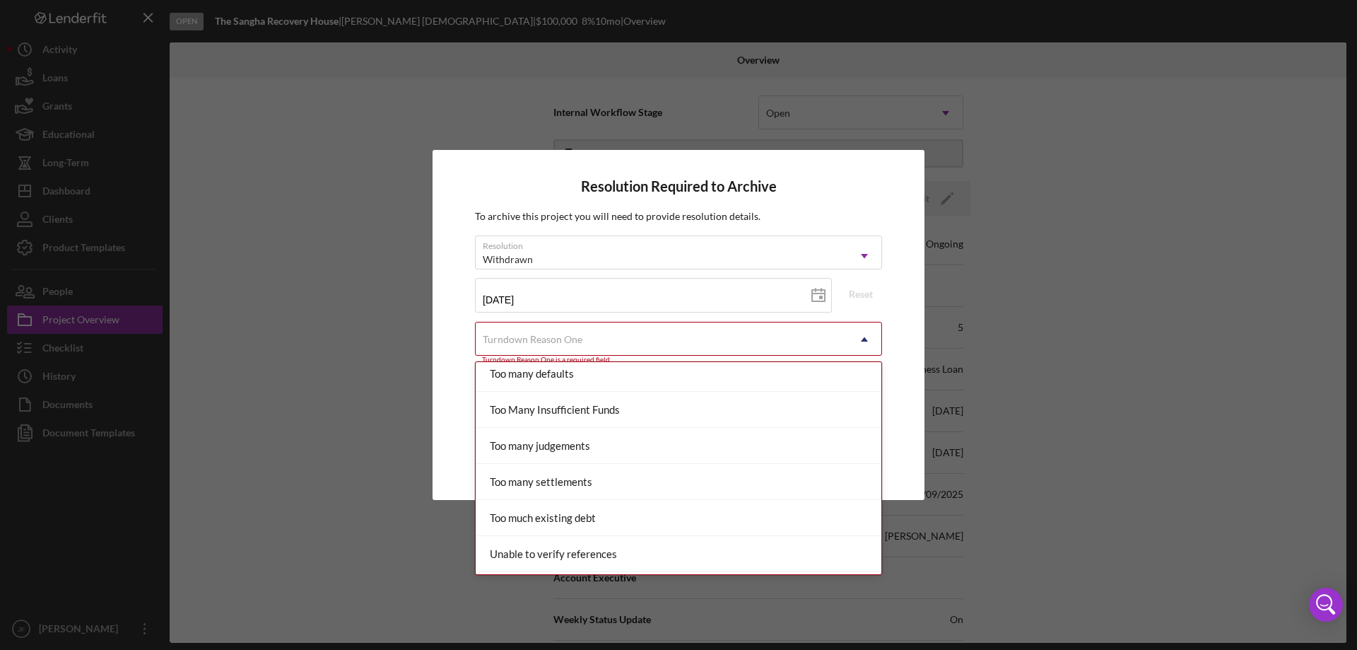
scroll to position [1554, 0]
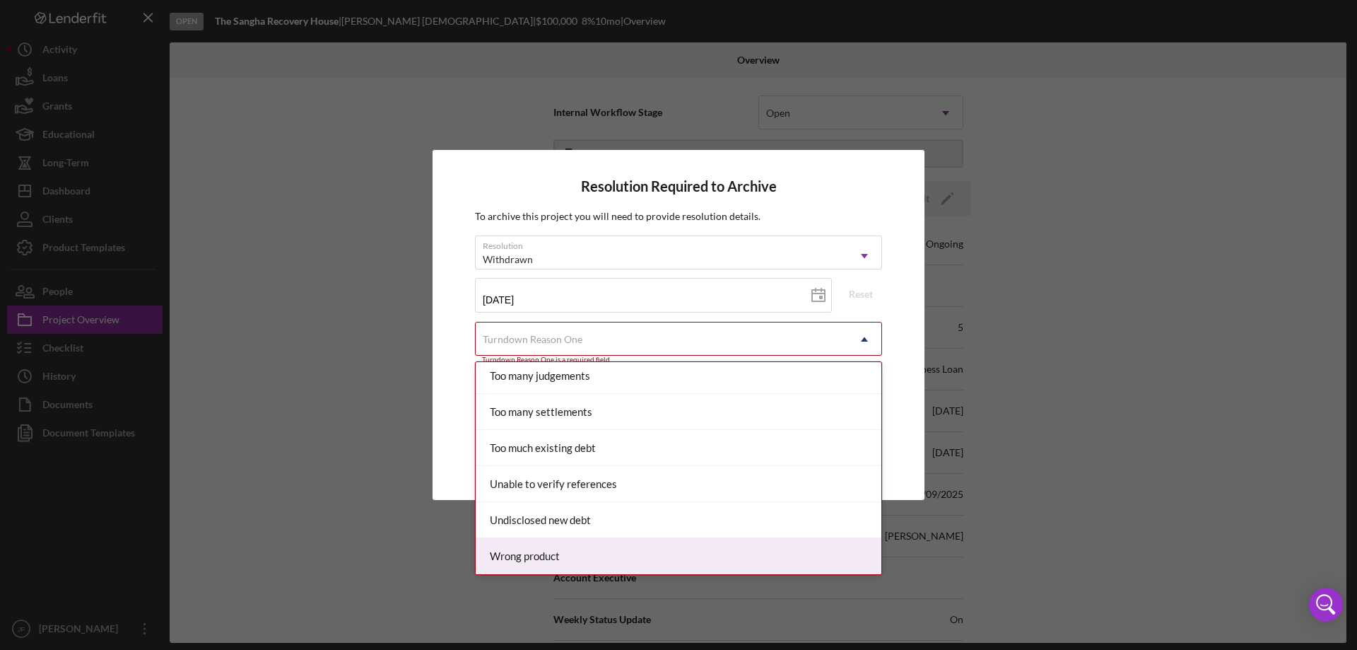
click at [554, 560] on div "Wrong product" at bounding box center [679, 556] width 406 height 36
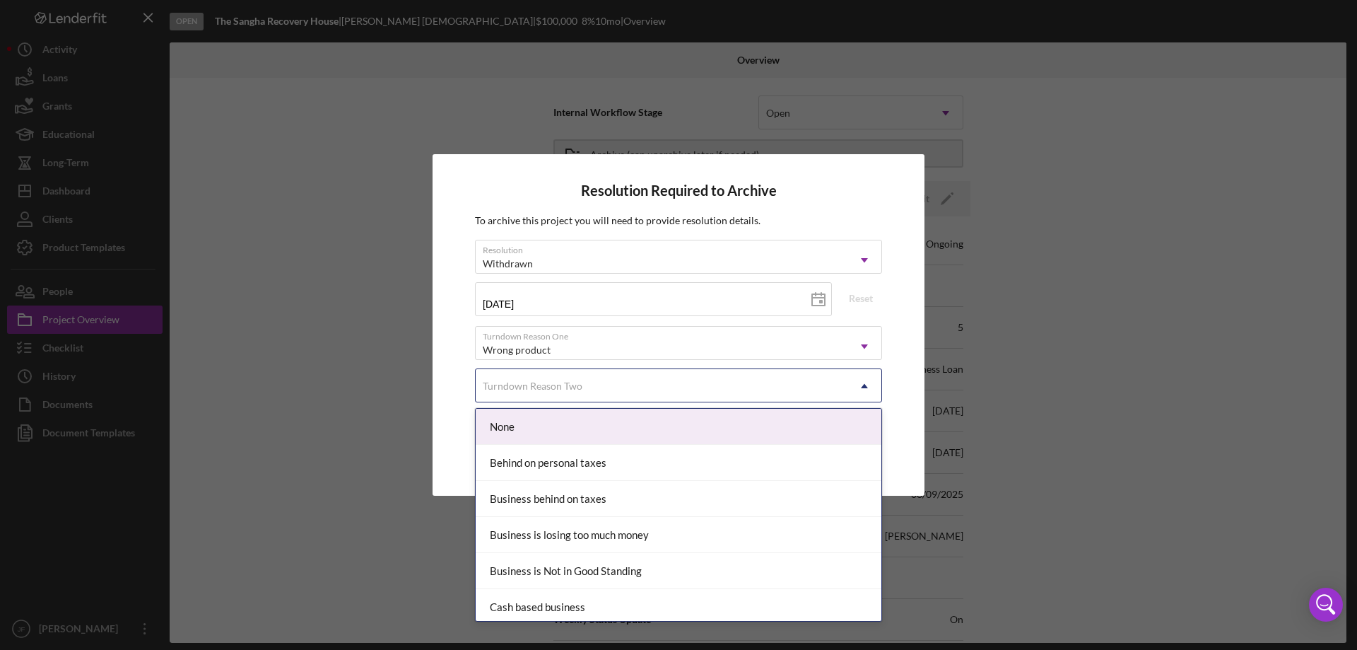
click at [643, 382] on div "Turndown Reason Two" at bounding box center [662, 386] width 372 height 33
click at [642, 436] on div "None" at bounding box center [679, 427] width 406 height 36
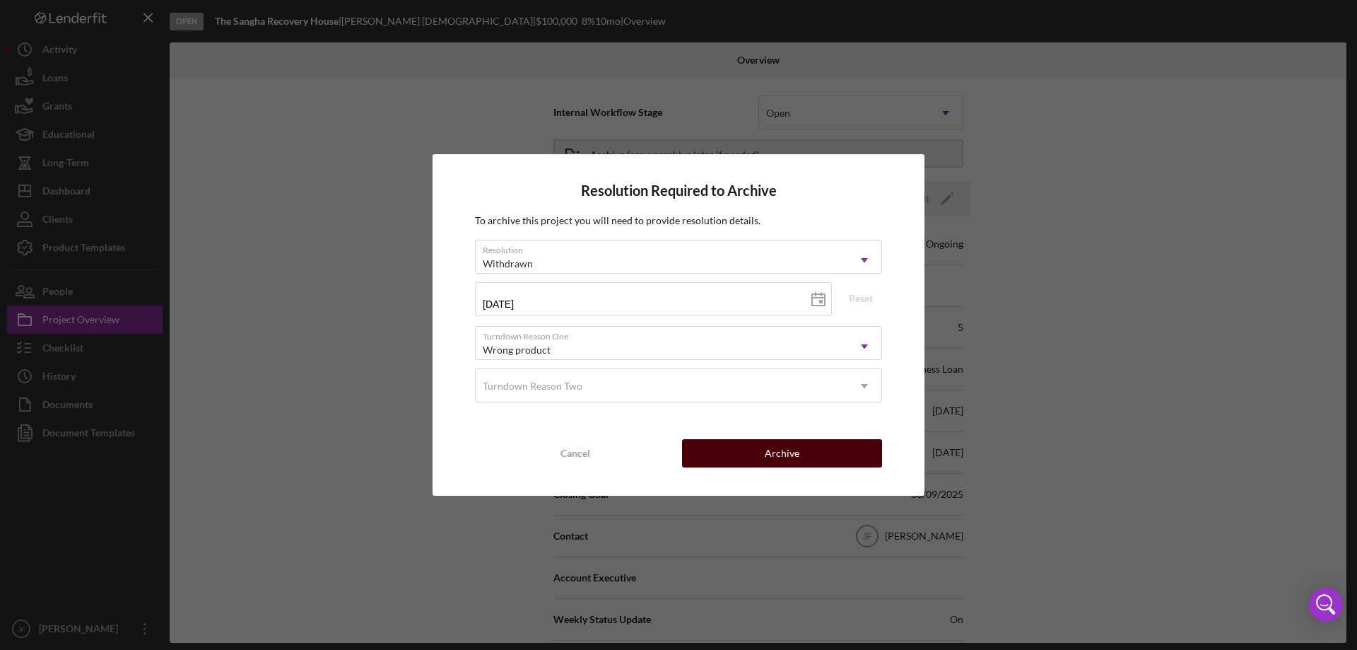
click at [725, 462] on button "Archive" at bounding box center [782, 453] width 200 height 28
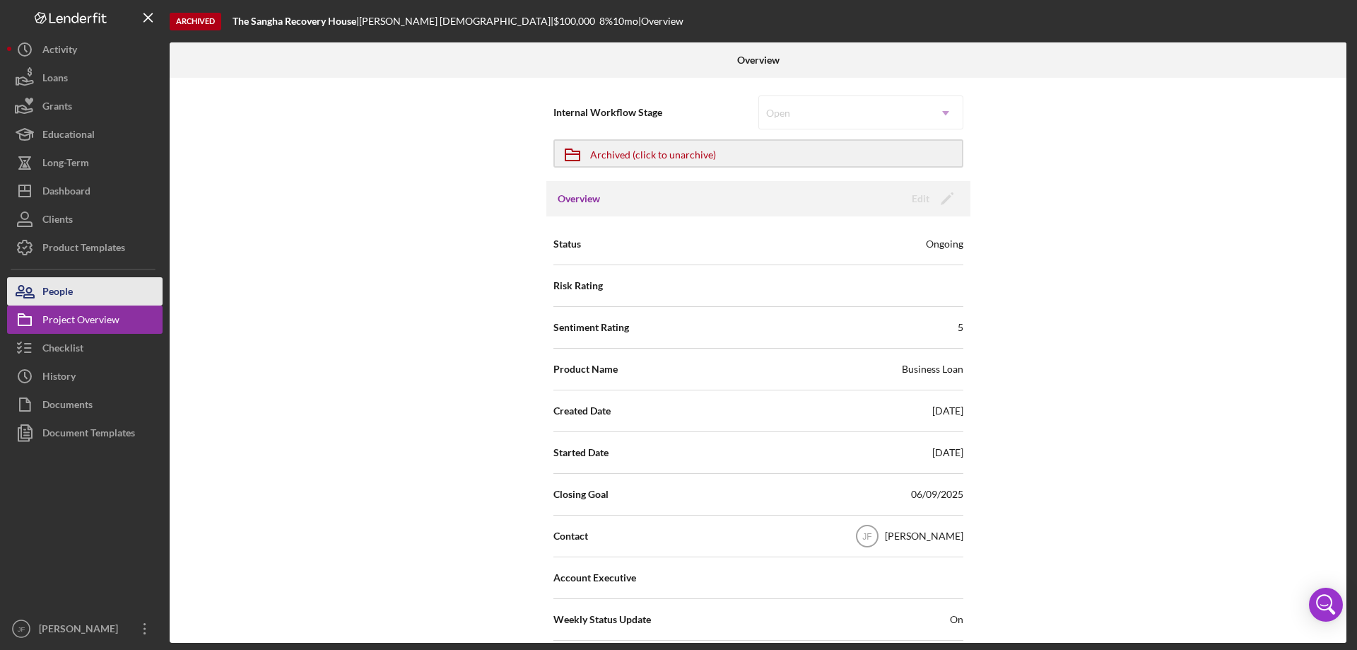
click at [100, 288] on button "People" at bounding box center [85, 291] width 156 height 28
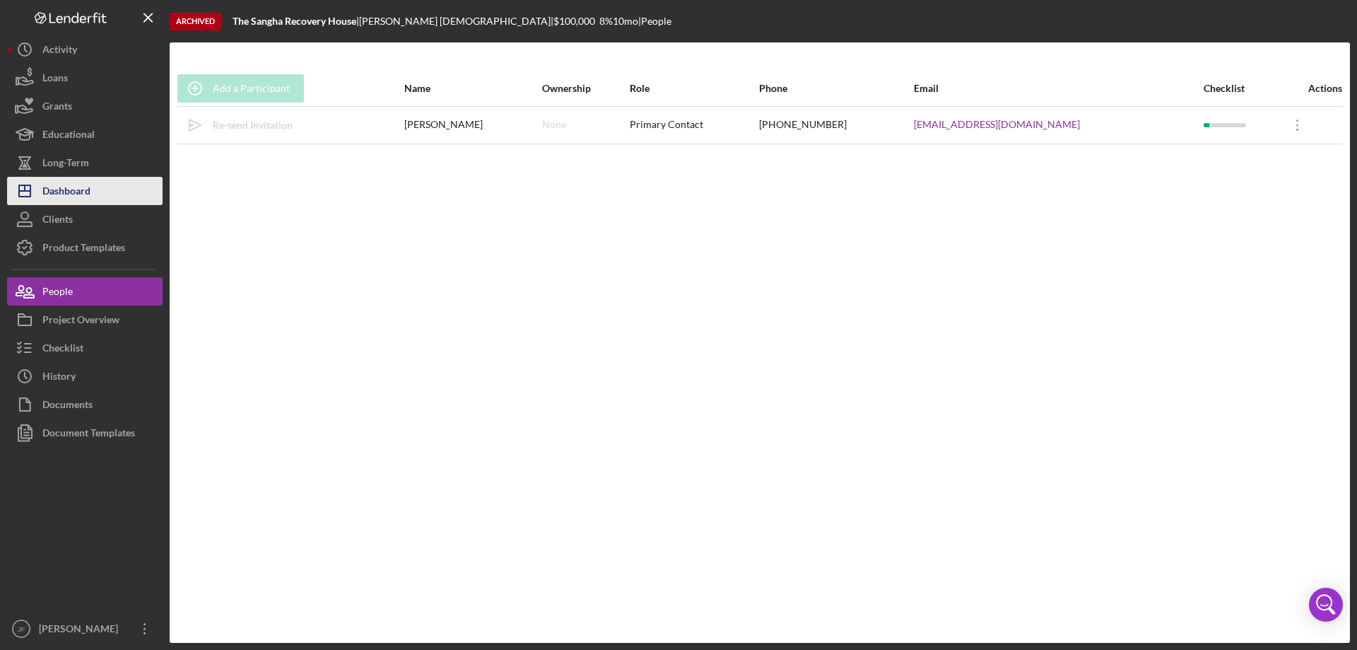
click at [95, 188] on button "Icon/Dashboard Dashboard" at bounding box center [85, 191] width 156 height 28
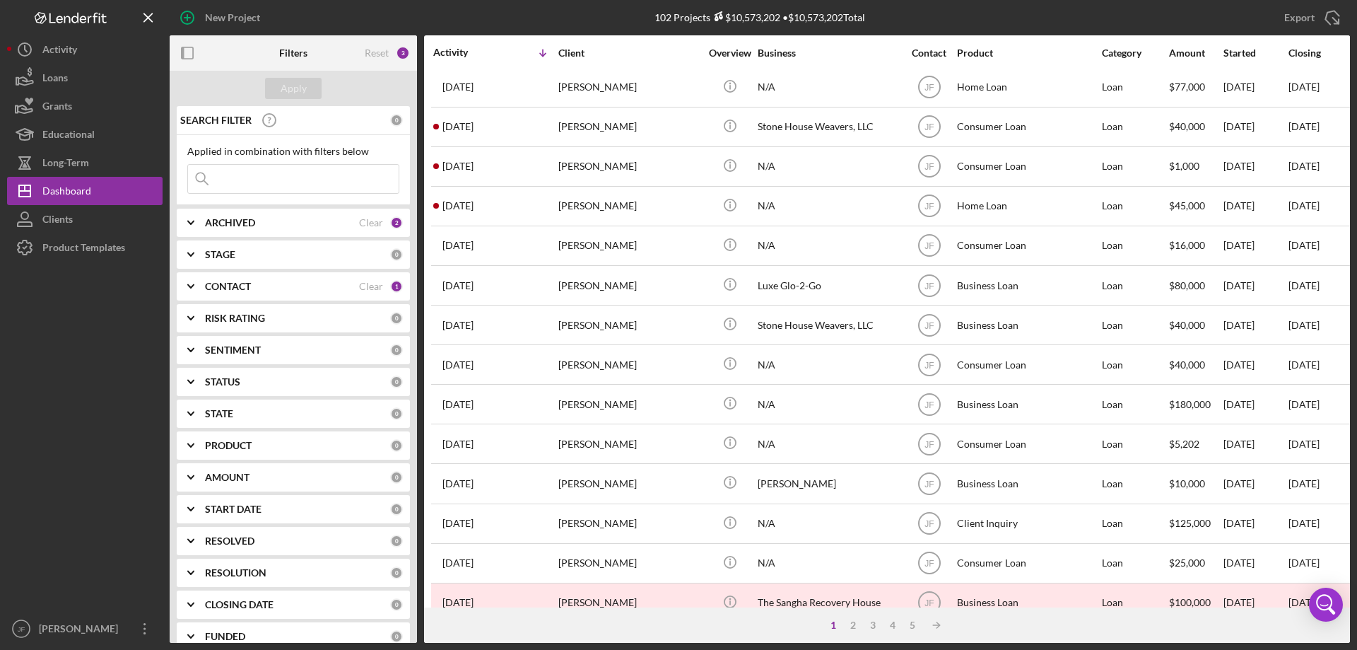
scroll to position [473, 0]
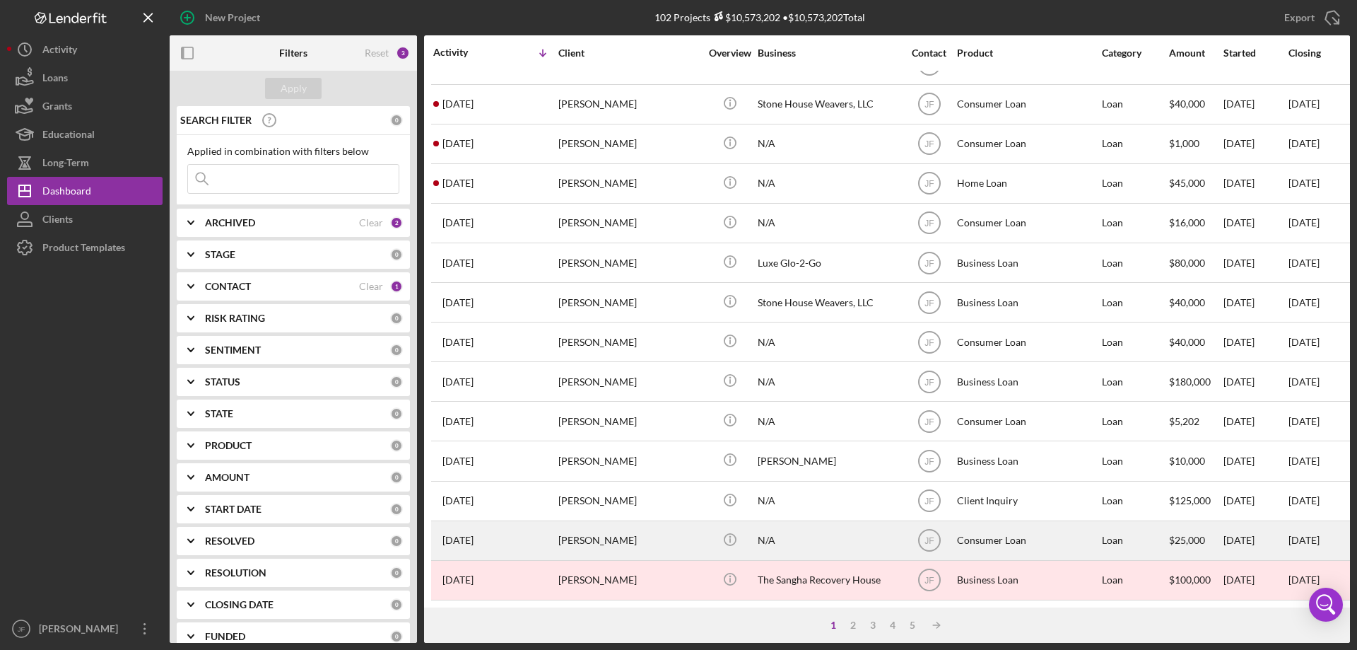
click at [666, 527] on div "[PERSON_NAME]" at bounding box center [628, 540] width 141 height 37
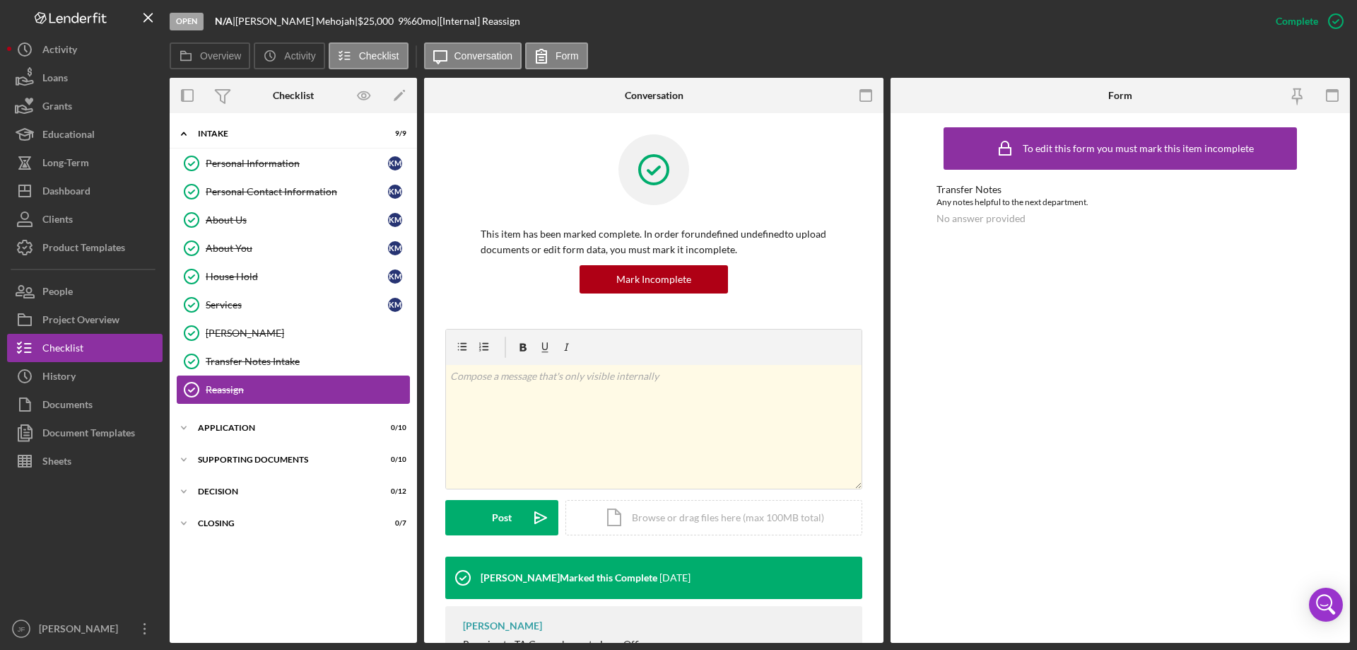
click at [310, 391] on div "Reassign" at bounding box center [308, 389] width 204 height 11
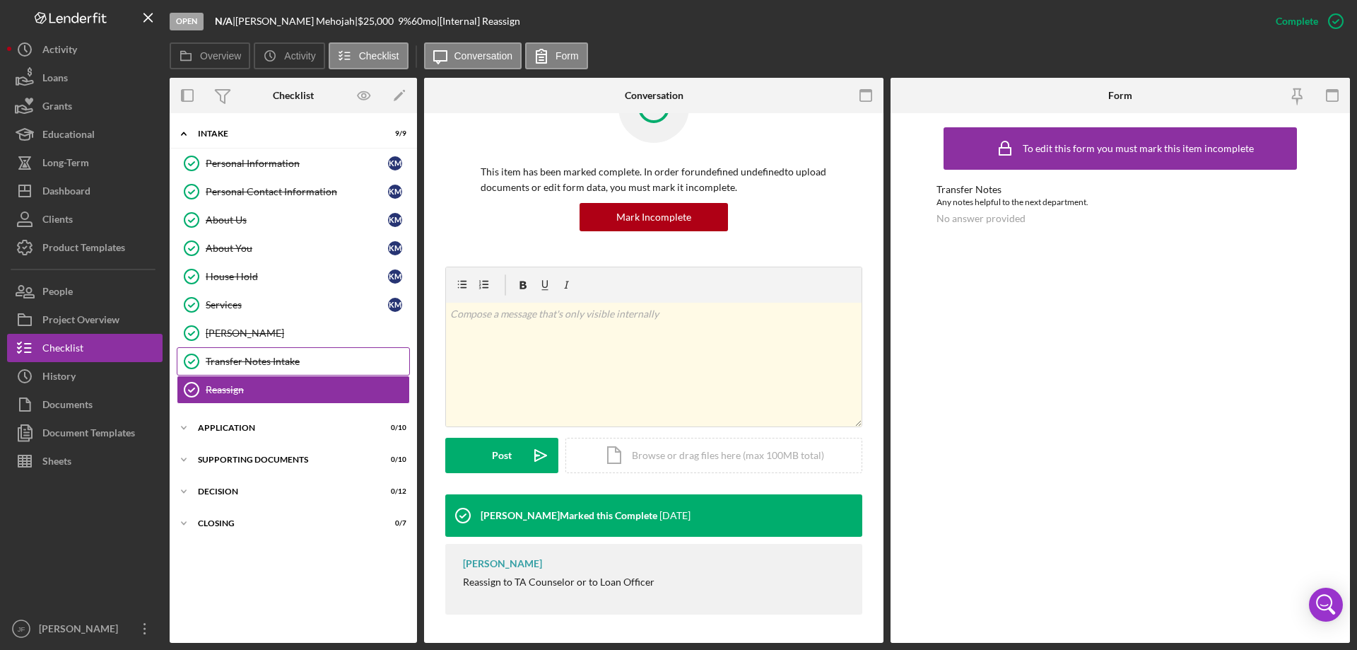
click at [280, 356] on div "Transfer Notes Intake" at bounding box center [308, 361] width 204 height 11
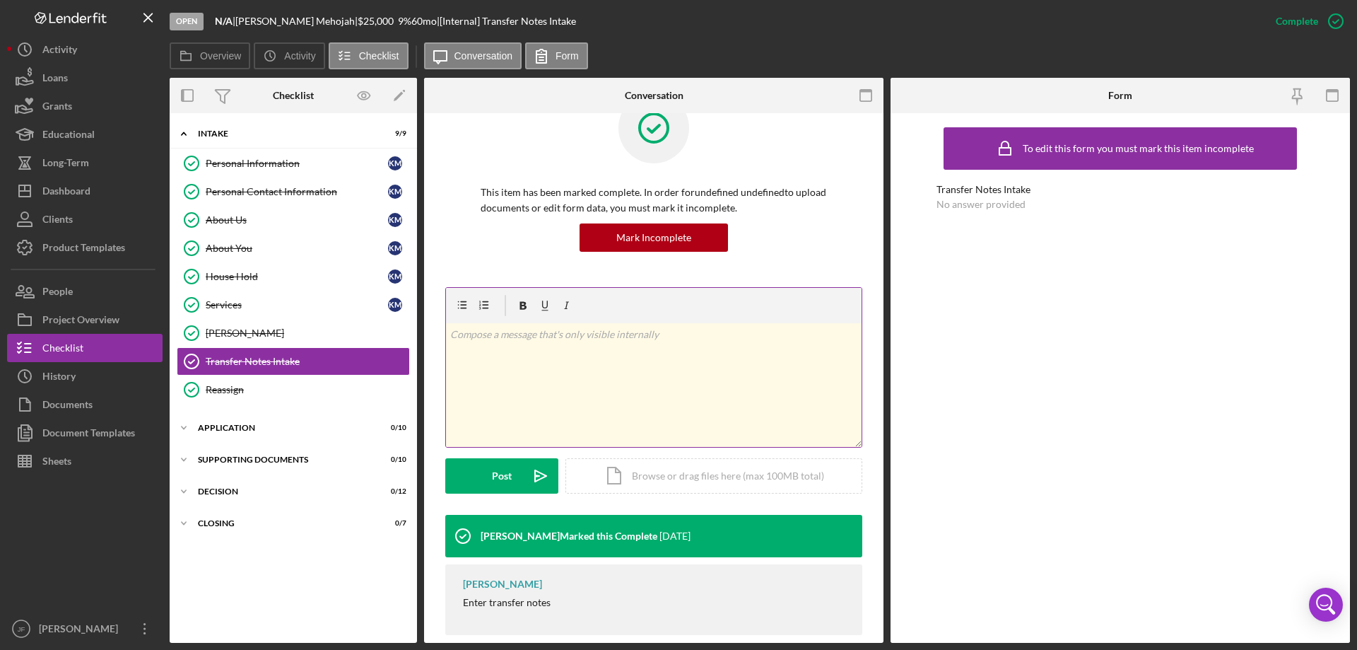
scroll to position [62, 0]
